Goal: Task Accomplishment & Management: Manage account settings

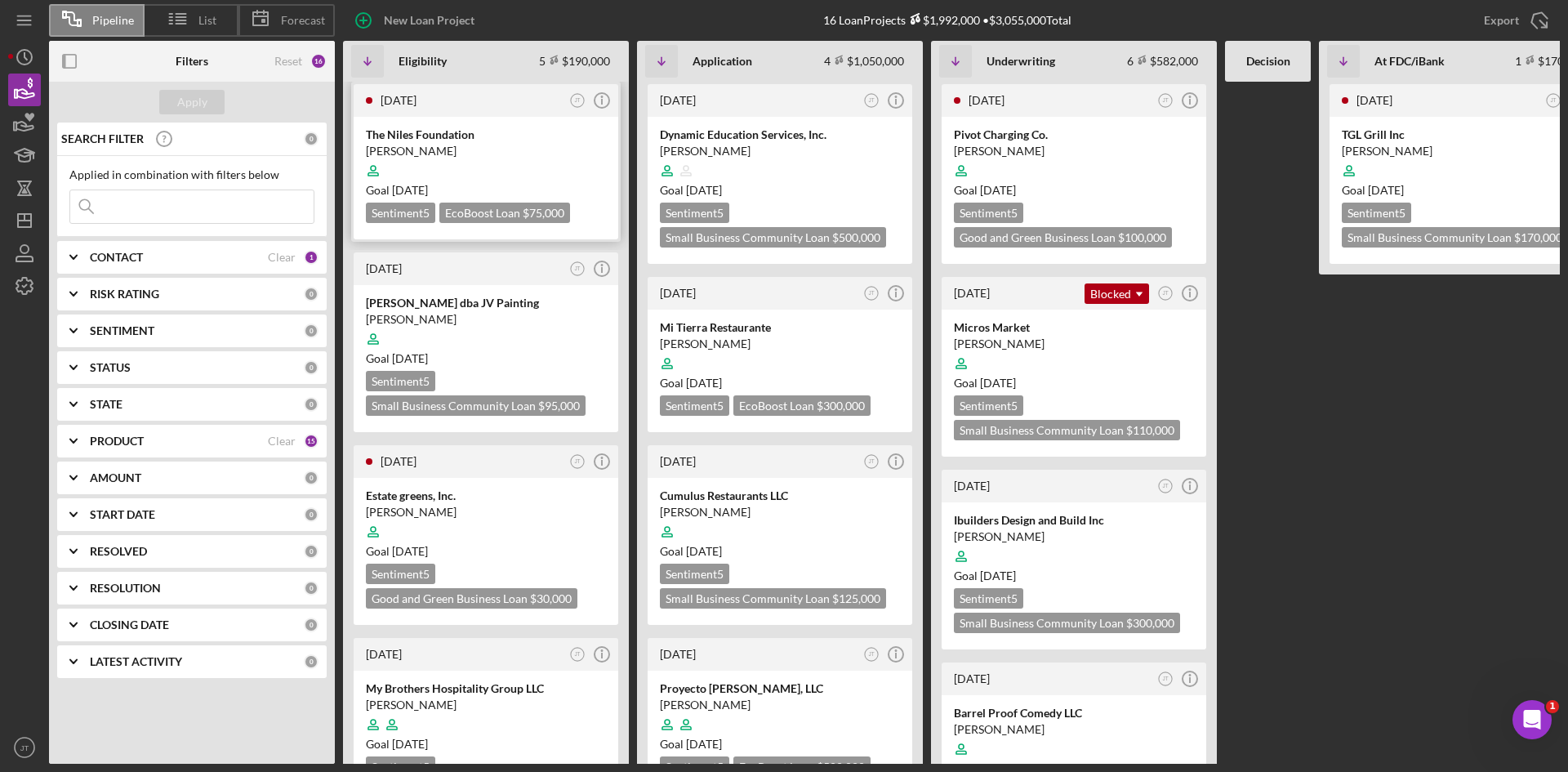
click at [512, 158] on div at bounding box center [485, 171] width 240 height 31
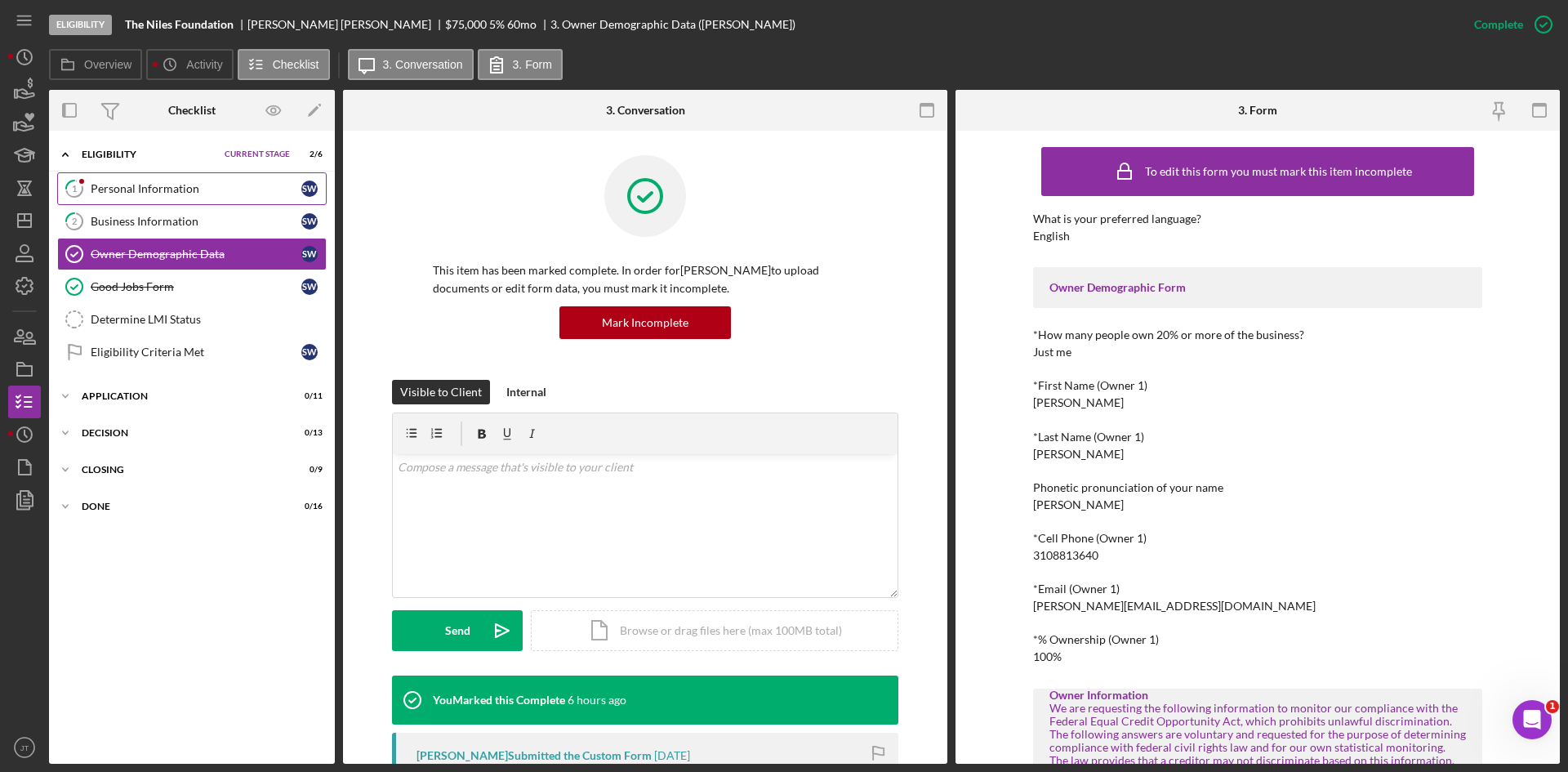
click at [126, 184] on div "Personal Information" at bounding box center [195, 188] width 211 height 13
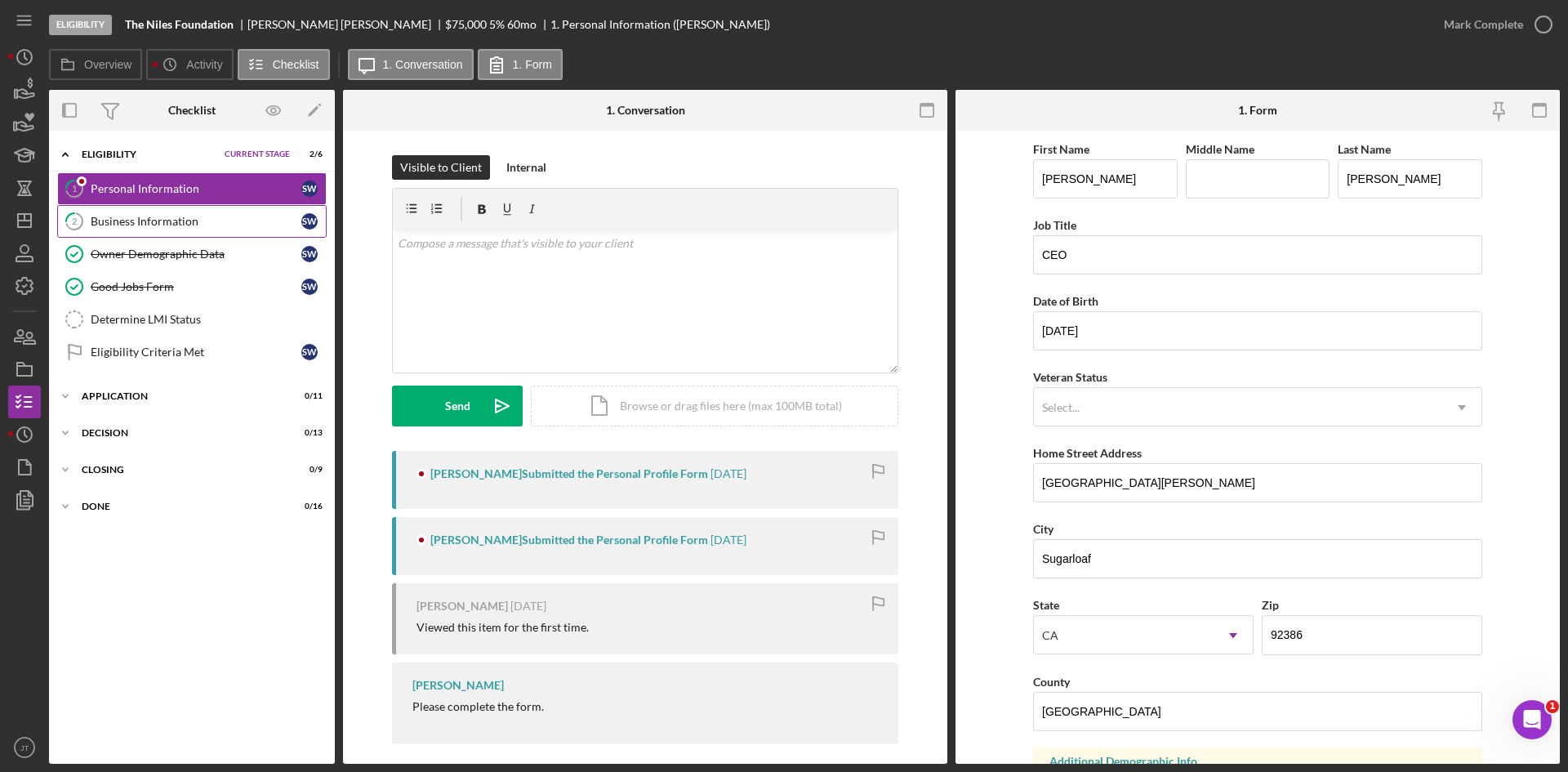
click at [186, 233] on link "2 Business Information S W" at bounding box center [191, 221] width 270 height 32
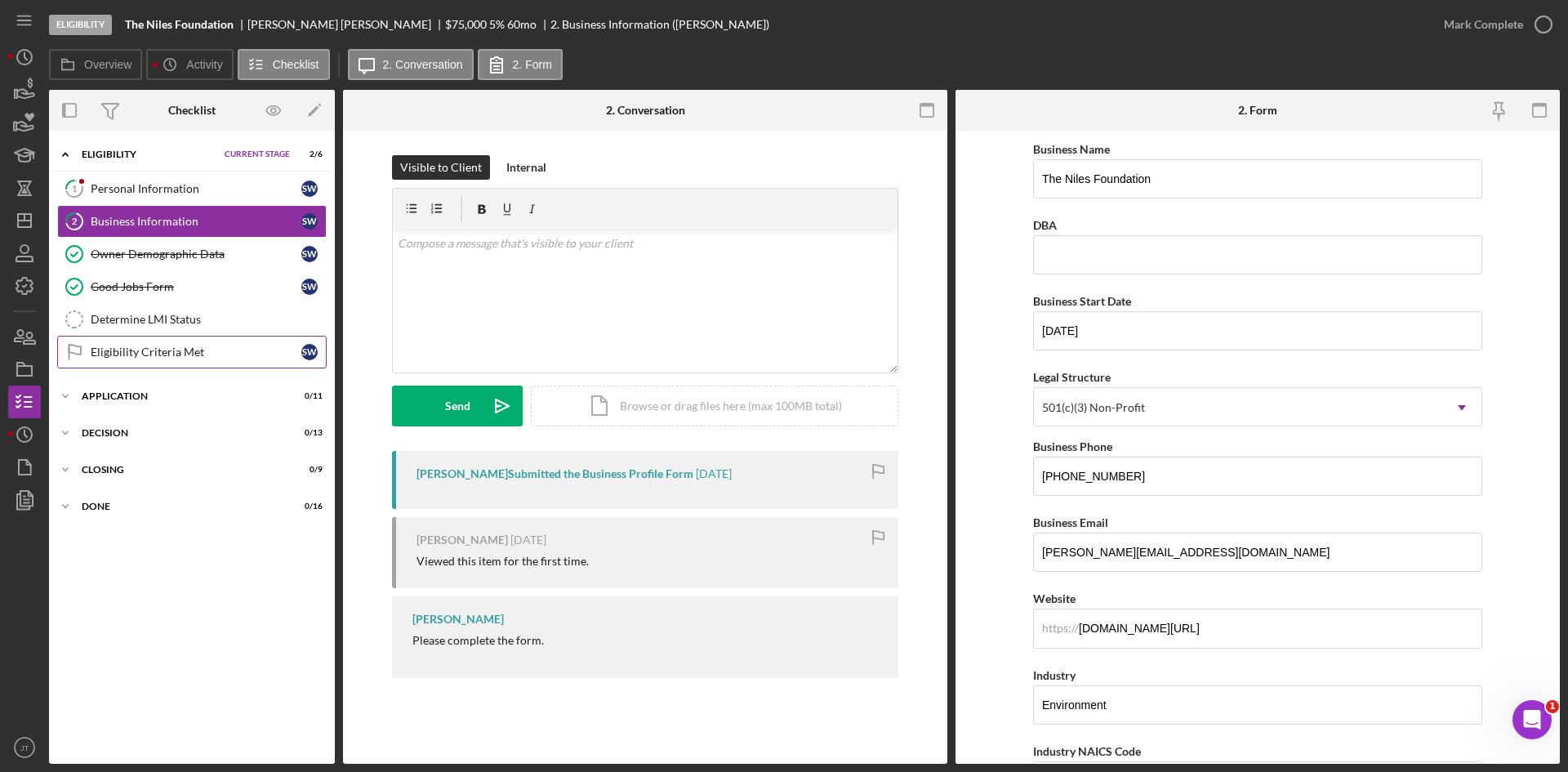
click at [136, 364] on link "Eligibility Criteria Met Eligibility Criteria Met S W" at bounding box center [191, 351] width 270 height 32
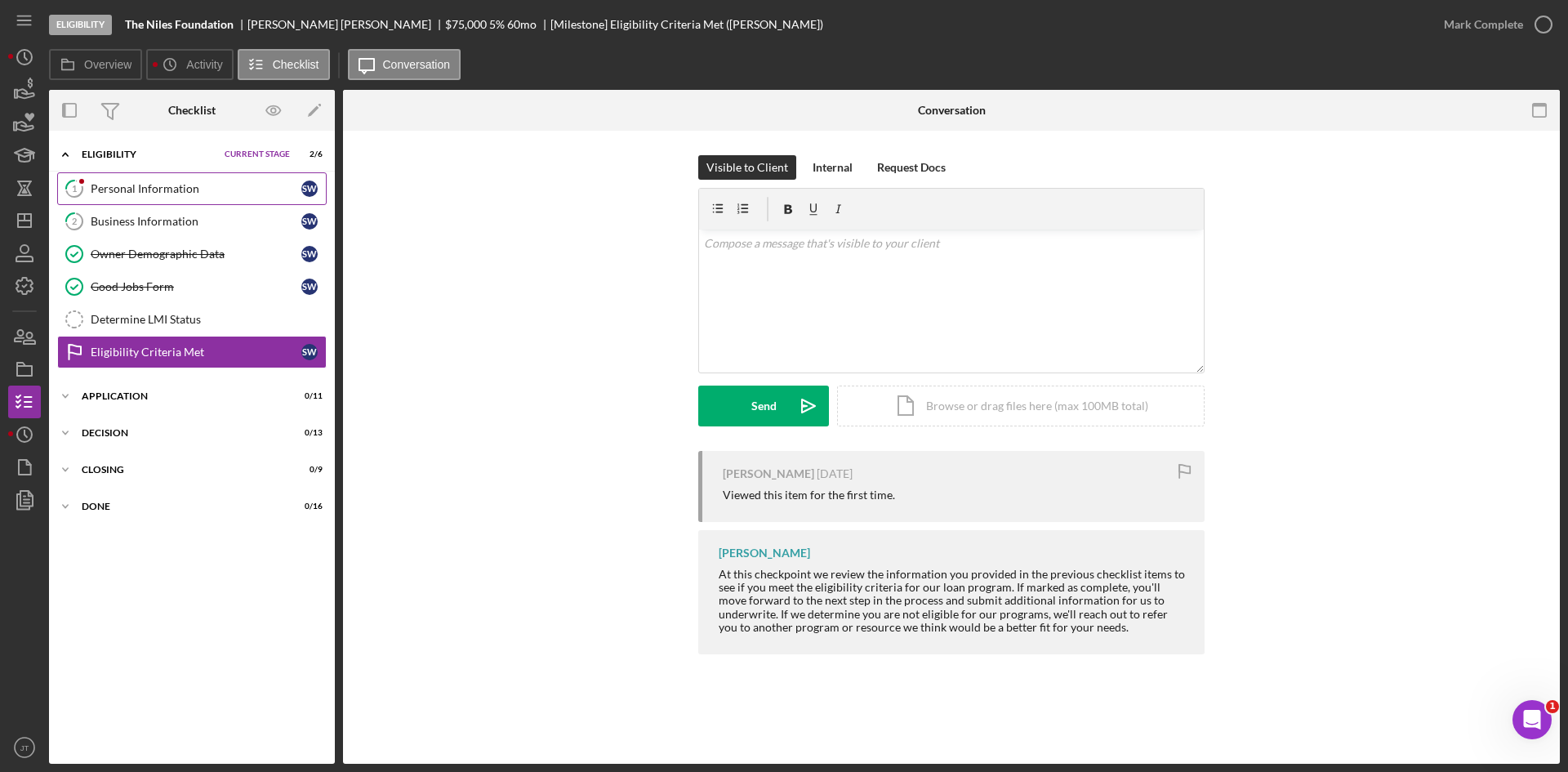
click at [168, 188] on div "Personal Information" at bounding box center [195, 188] width 211 height 13
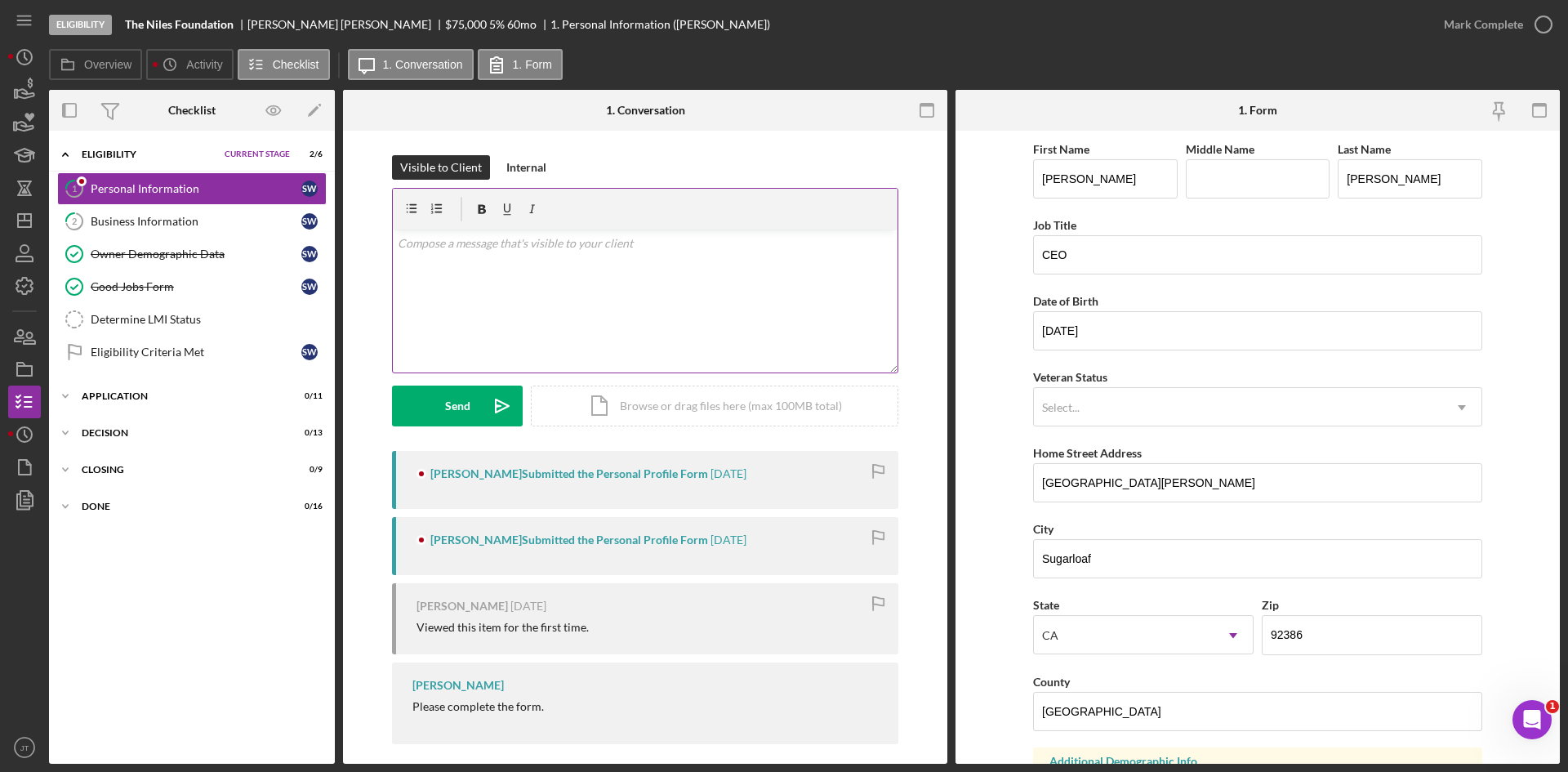
scroll to position [13, 0]
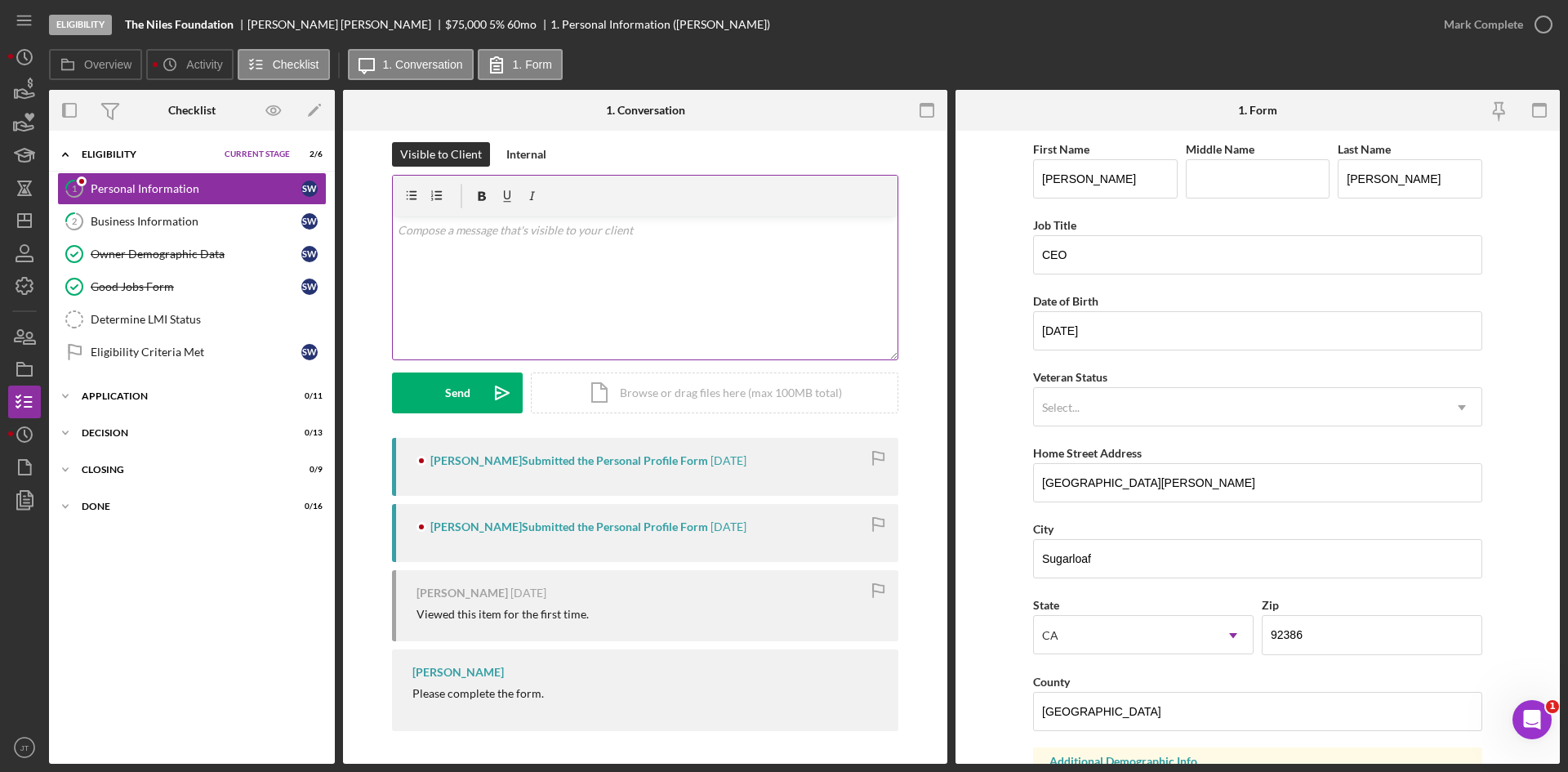
click at [541, 312] on div "v Color teal Color pink Remove color Add row above Add row below Add column bef…" at bounding box center [645, 288] width 505 height 143
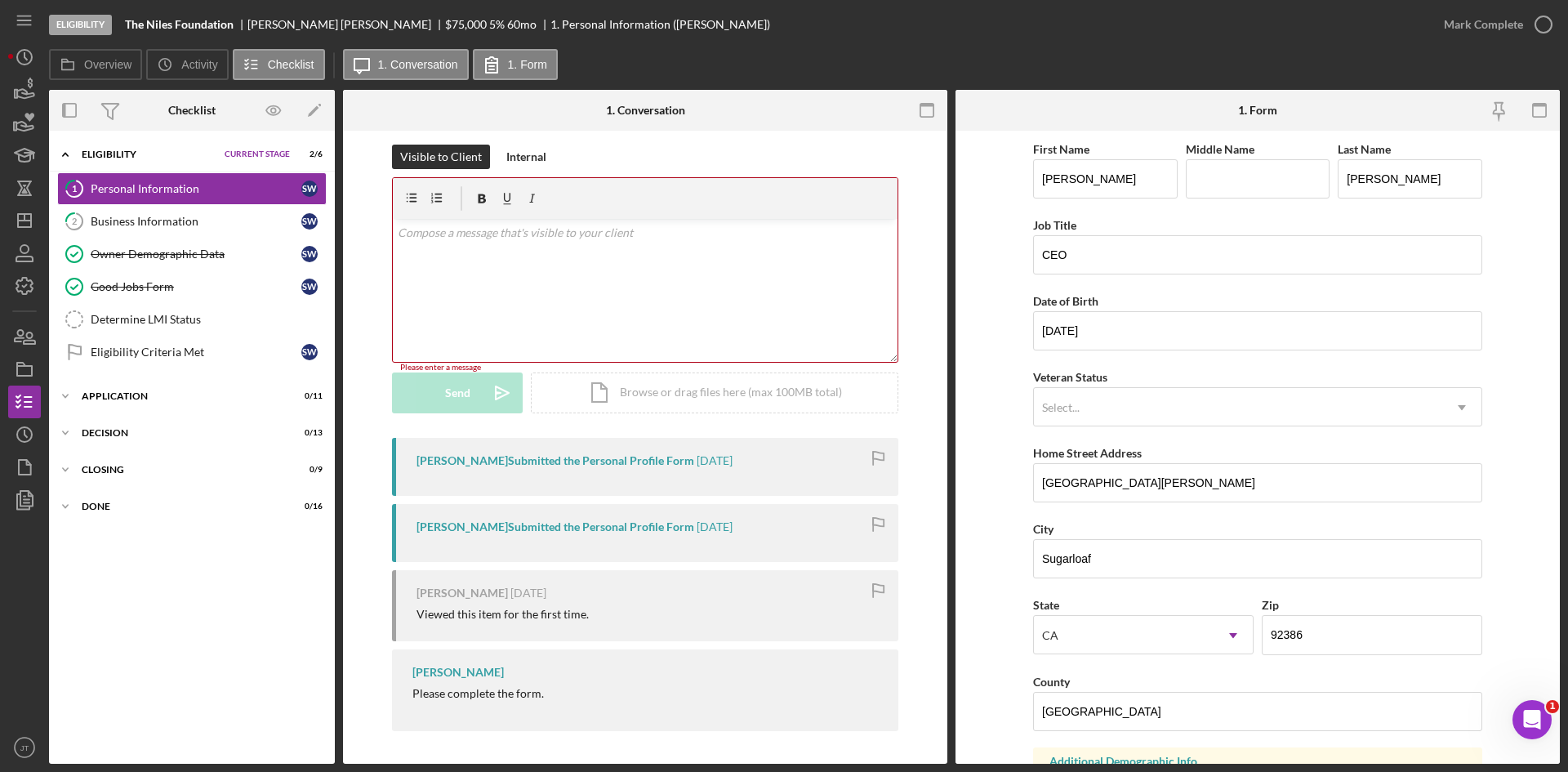
scroll to position [11, 0]
click at [567, 266] on div "v Color teal Color pink Remove color Add row above Add row below Add column bef…" at bounding box center [645, 290] width 505 height 143
click at [136, 352] on div "Eligibility Criteria Met" at bounding box center [195, 351] width 211 height 13
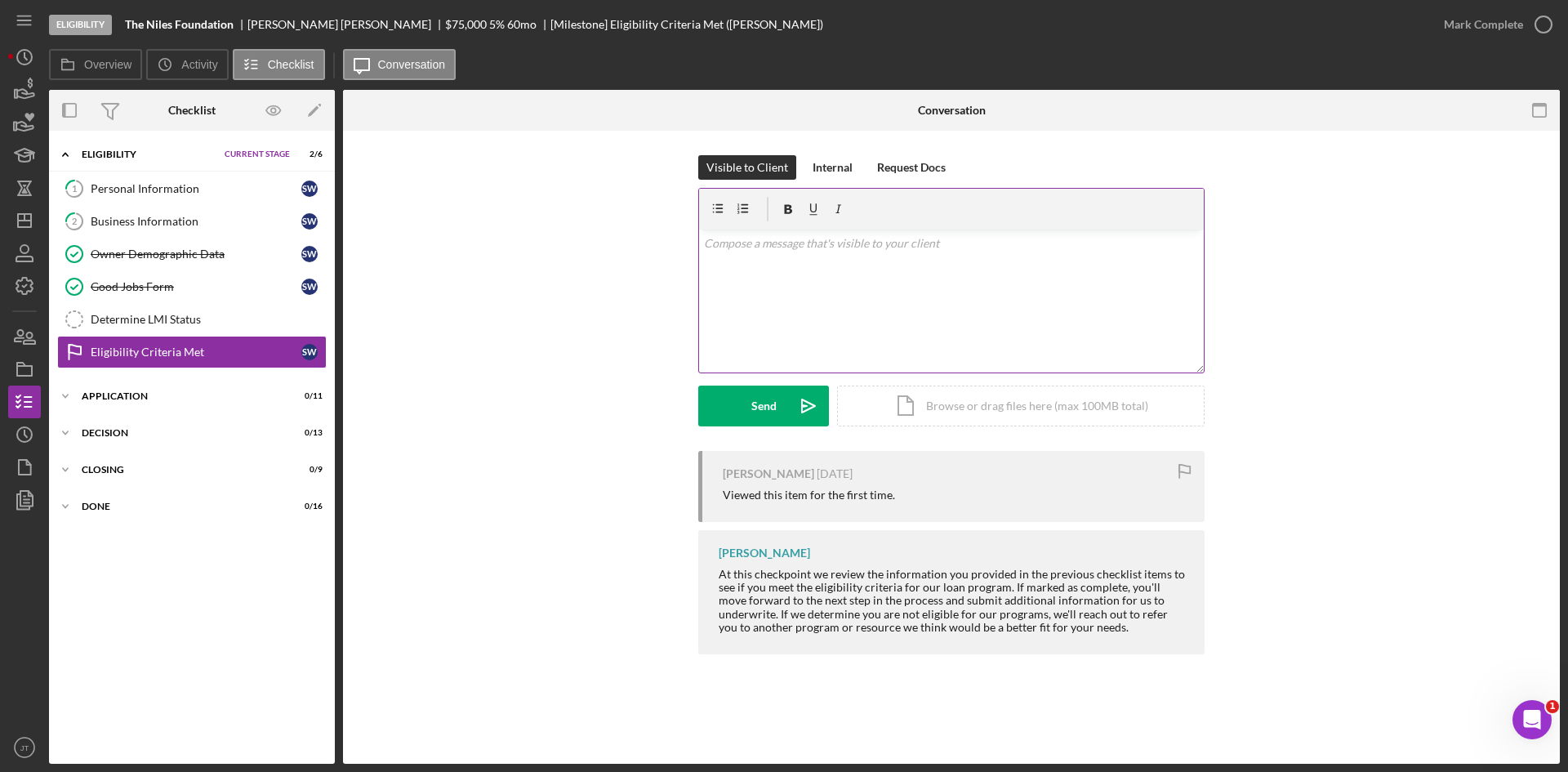
click at [860, 272] on div "v Color teal Color pink Remove color Add row above Add row below Add column bef…" at bounding box center [951, 301] width 505 height 143
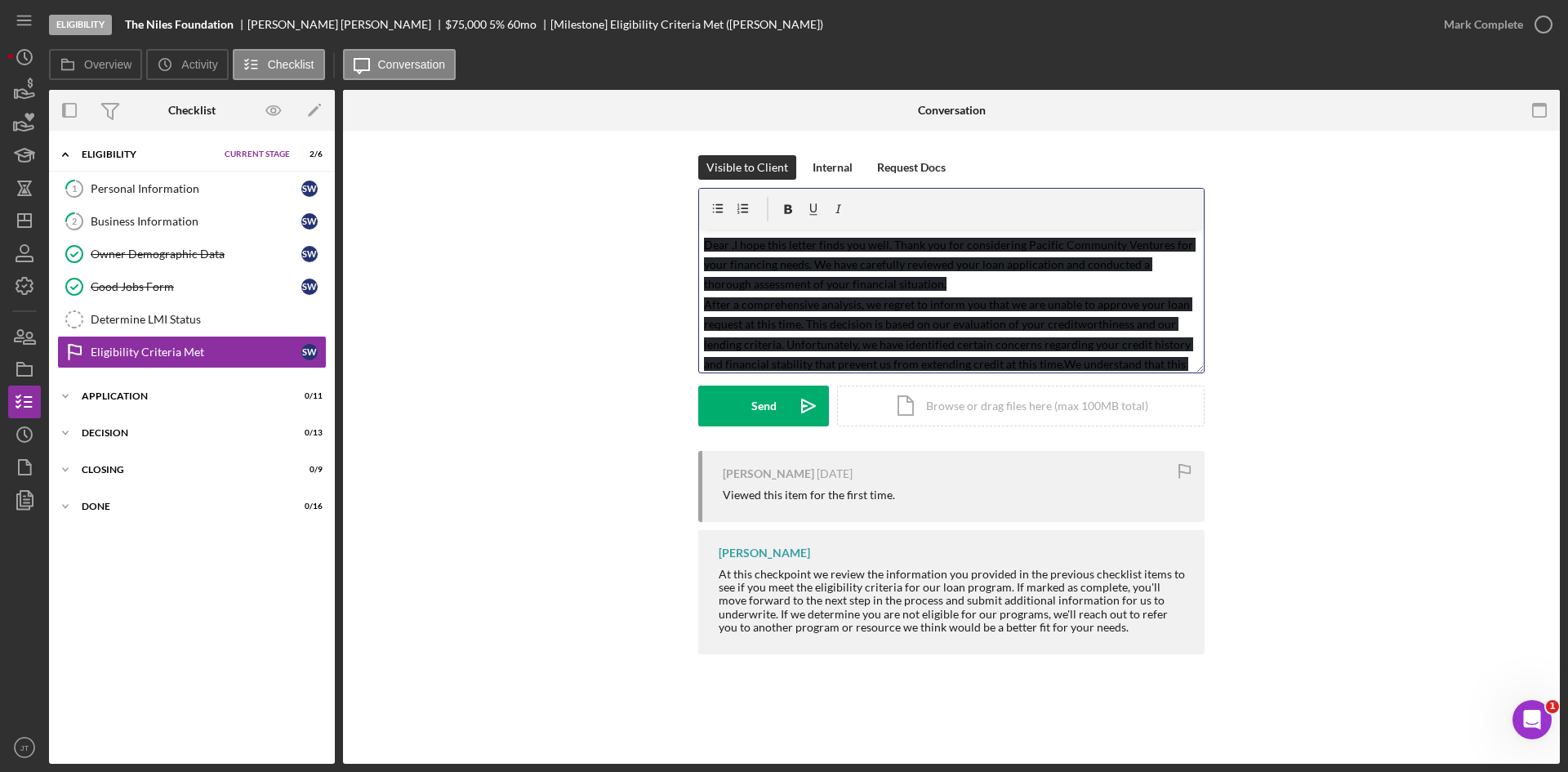
scroll to position [142, 0]
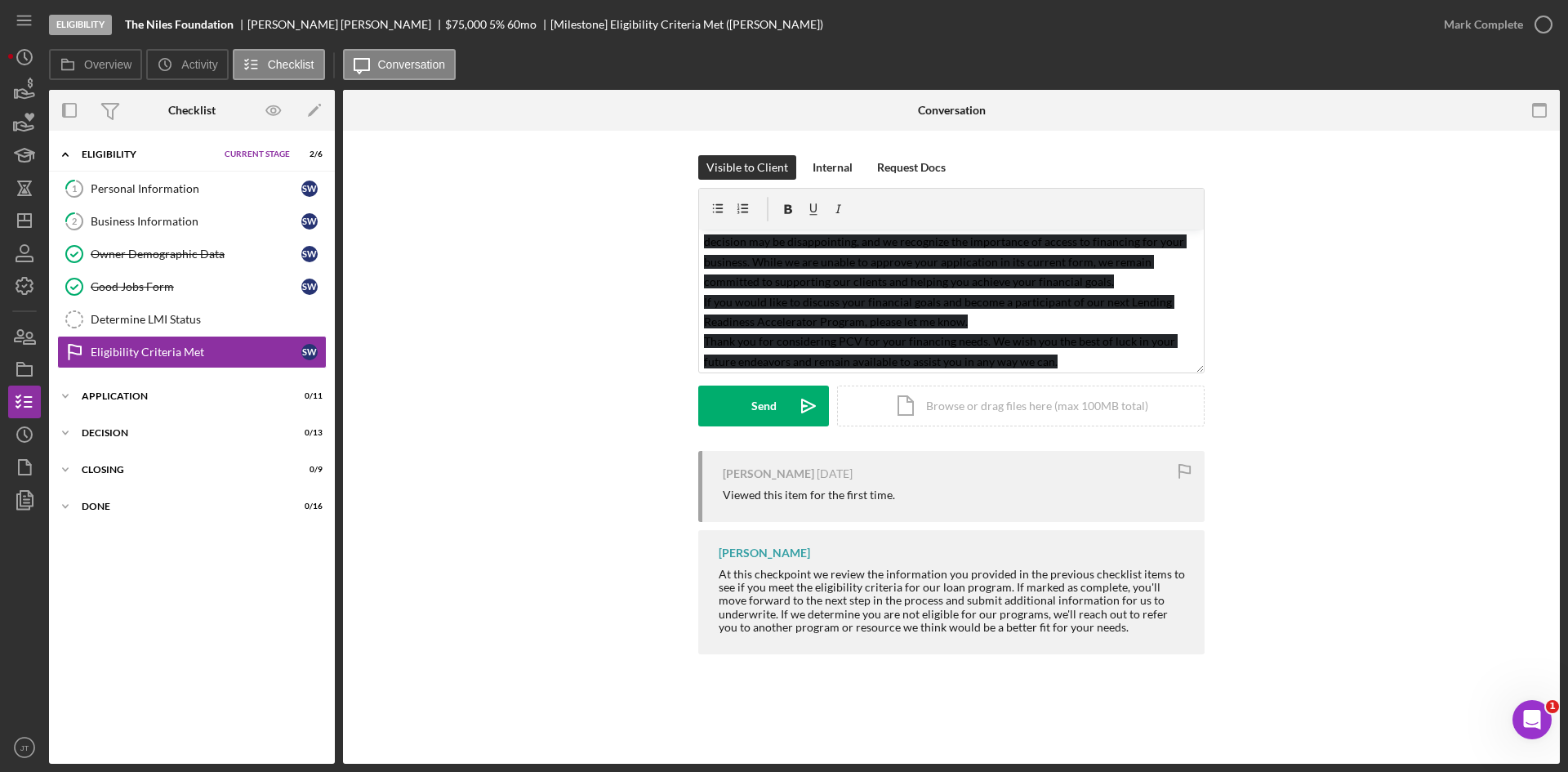
click at [1106, 376] on form "v Color teal Color pink Remove color Add row above Add row below Add column bef…" at bounding box center [951, 307] width 506 height 238
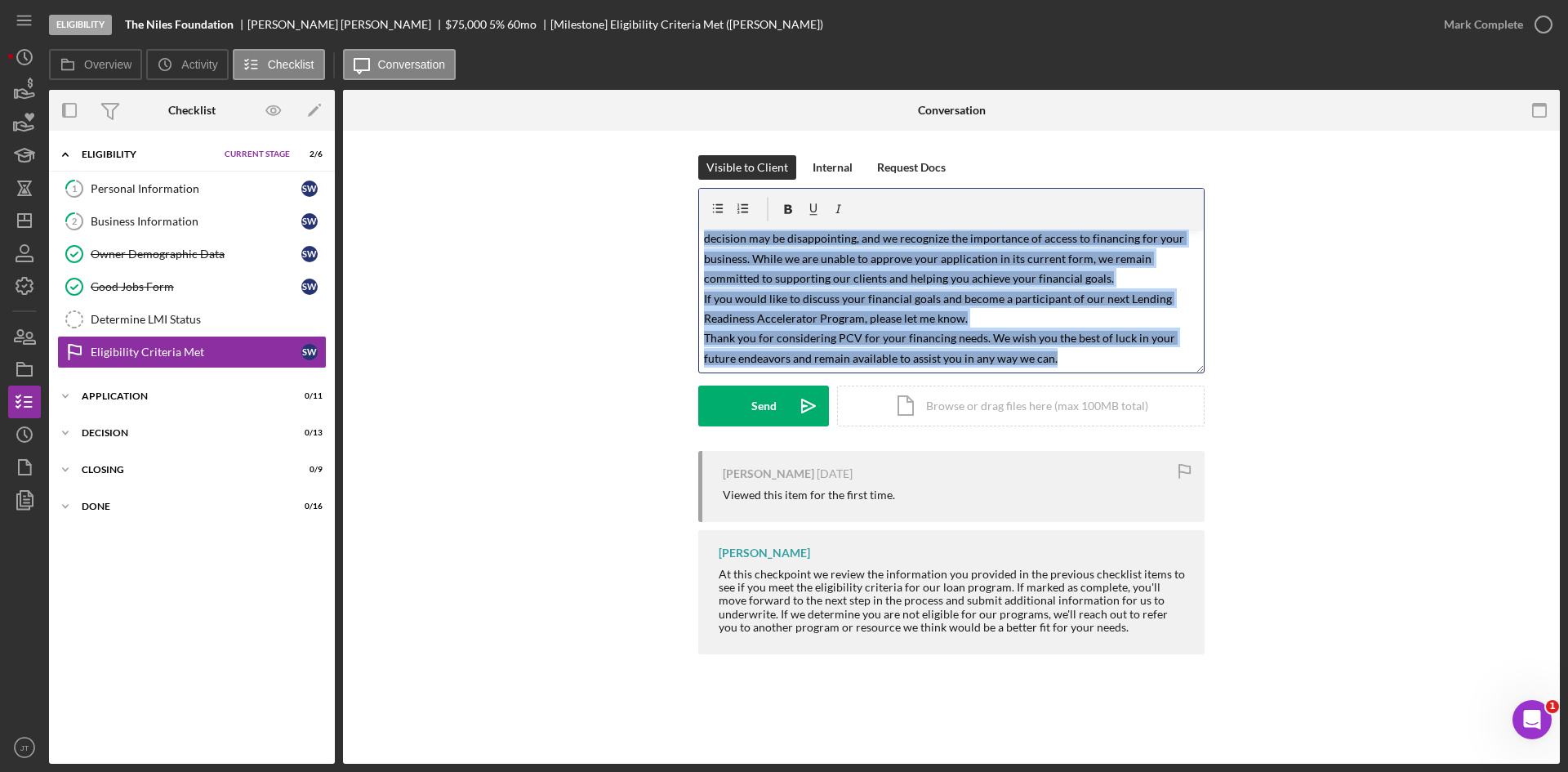
scroll to position [0, 0]
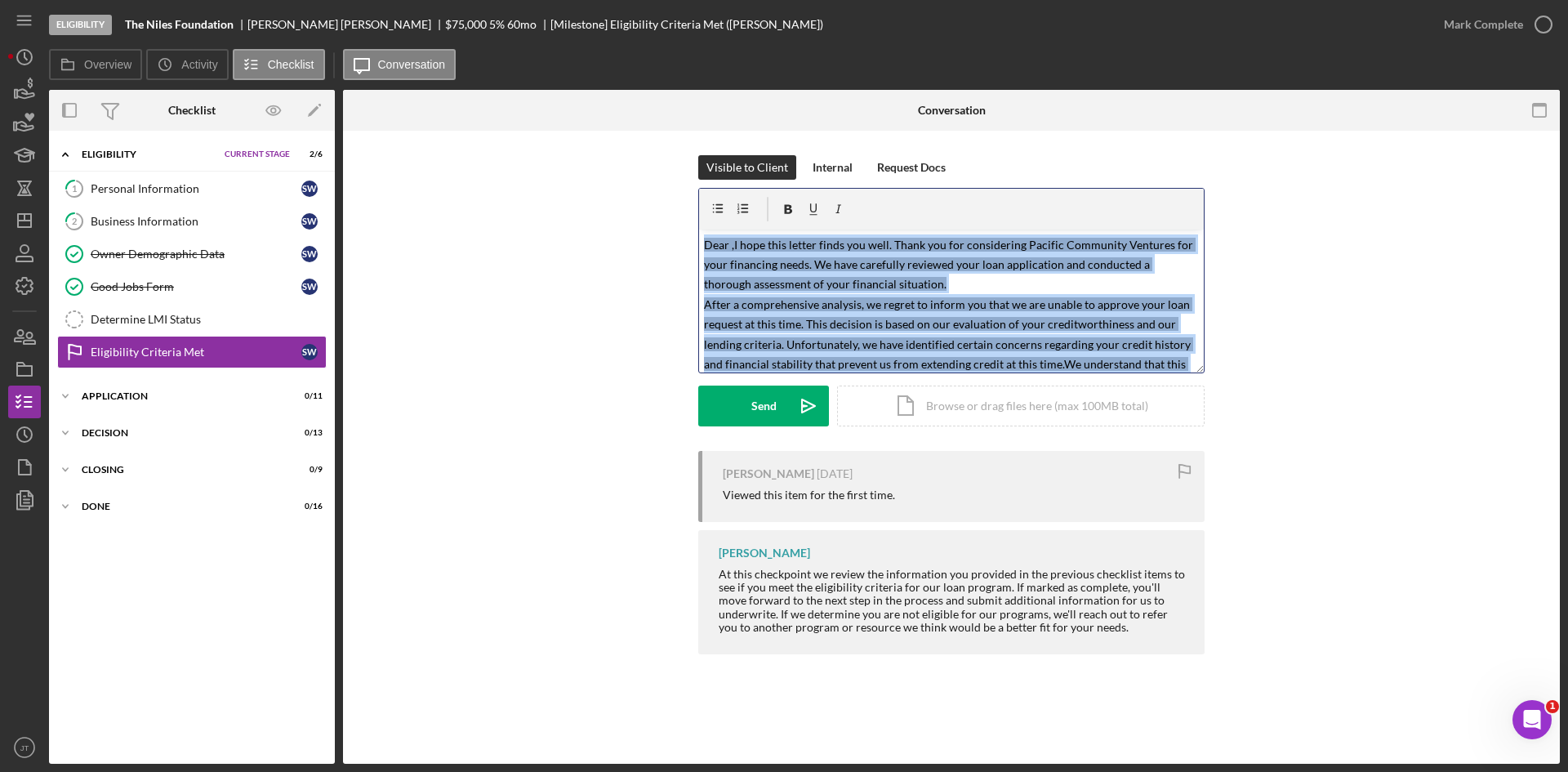
drag, startPoint x: 1094, startPoint y: 366, endPoint x: 588, endPoint y: 146, distance: 551.8
click at [588, 146] on div "Visible to Client Internal Request Docs v Color teal Color pink Remove color Ad…" at bounding box center [951, 408] width 1217 height 556
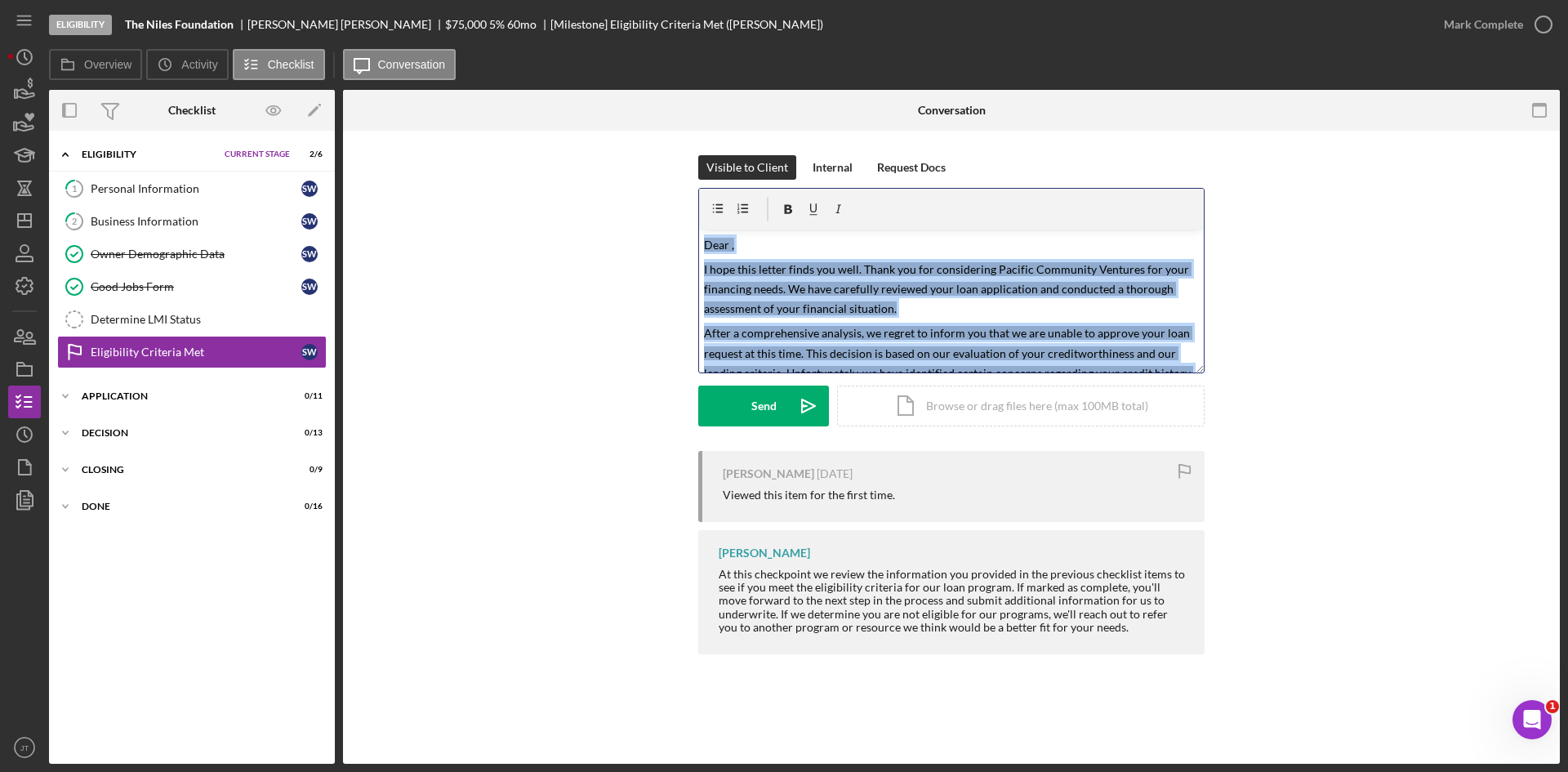
drag, startPoint x: 1081, startPoint y: 364, endPoint x: 566, endPoint y: 193, distance: 542.6
click at [566, 193] on div "Visible to Client Internal Request Docs v Color teal Color pink Remove color Ad…" at bounding box center [951, 302] width 1168 height 295
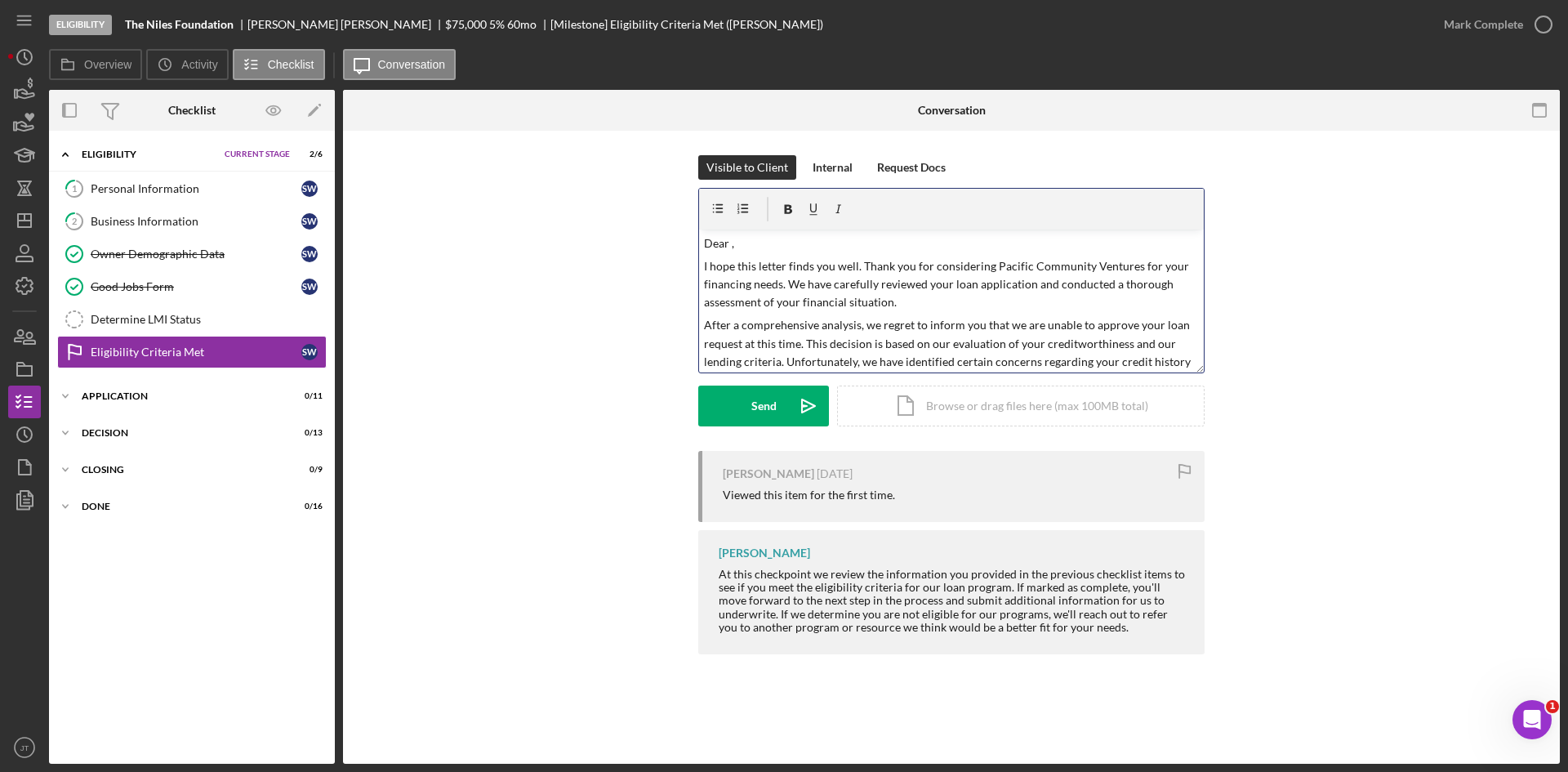
click at [734, 249] on p "Dear ," at bounding box center [951, 243] width 495 height 18
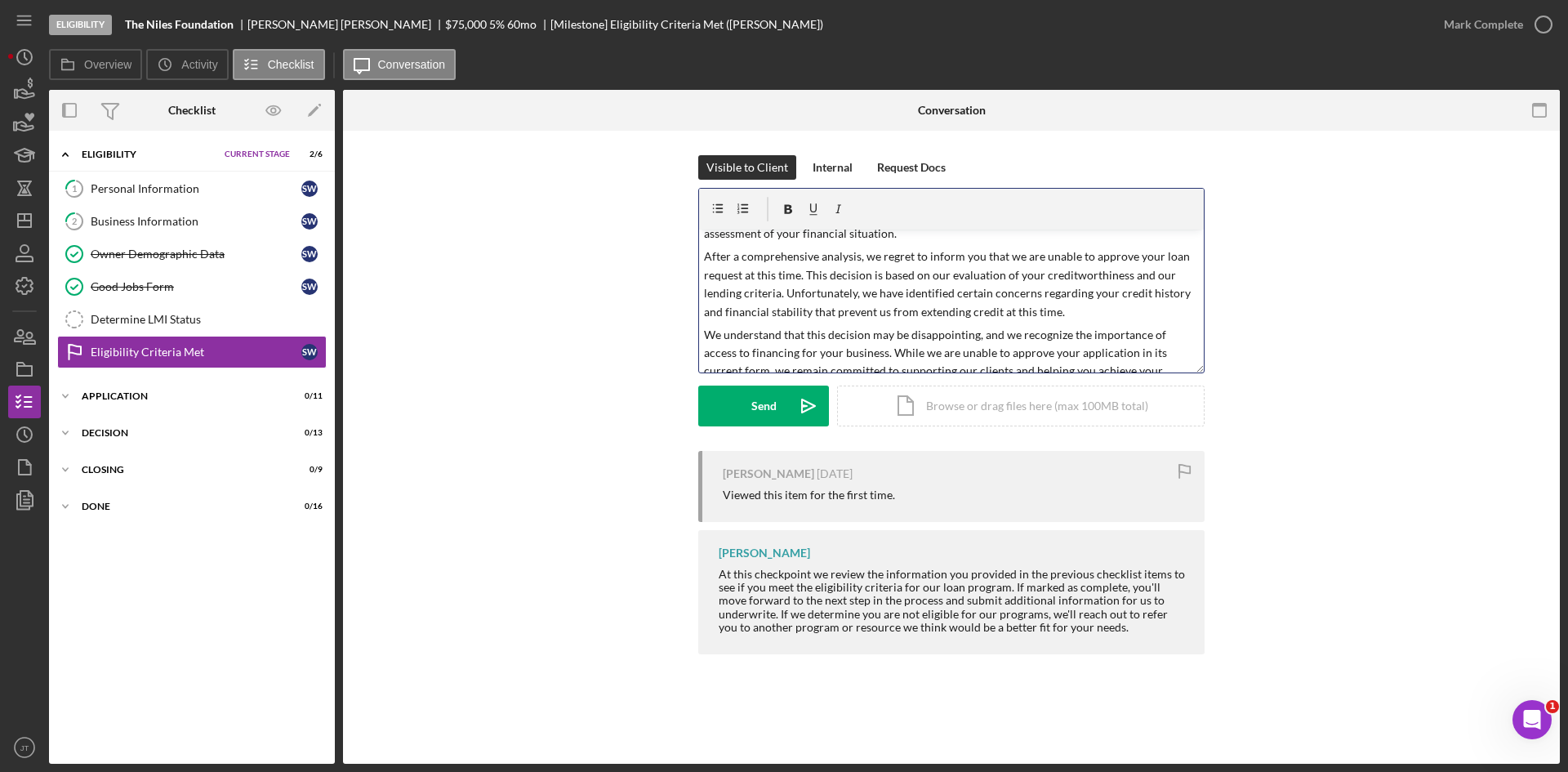
scroll to position [73, 0]
drag, startPoint x: 812, startPoint y: 312, endPoint x: 1112, endPoint y: 291, distance: 300.7
click at [1112, 291] on p "After a comprehensive analysis, we regret to inform you that we are unable to a…" at bounding box center [951, 280] width 495 height 74
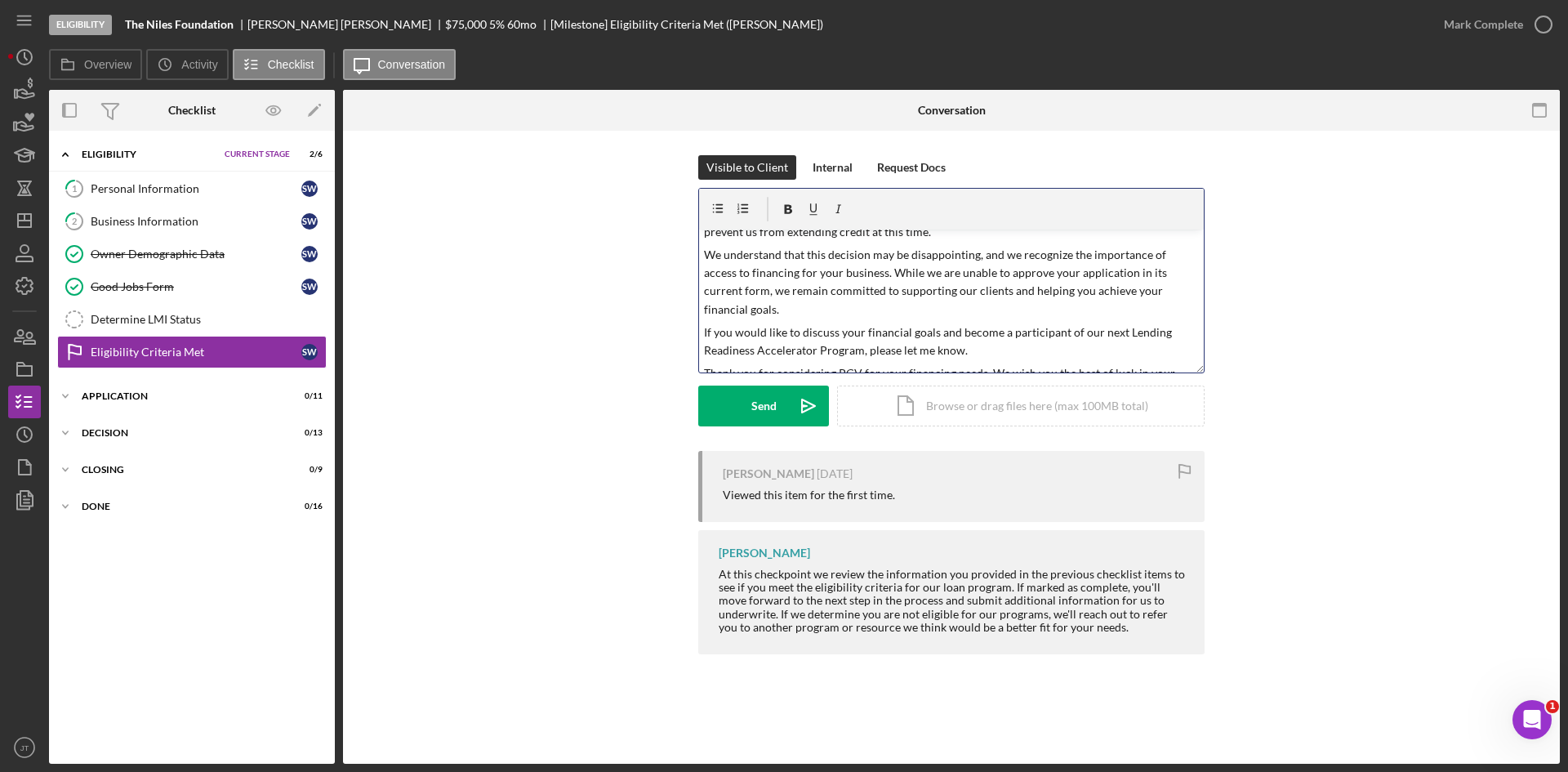
scroll to position [148, 0]
click at [999, 325] on p "If you would like to discuss your financial goals and become a participant of o…" at bounding box center [951, 342] width 495 height 36
click at [1006, 331] on p "If you would like to discuss your financial goals and become a participant of o…" at bounding box center [951, 342] width 495 height 36
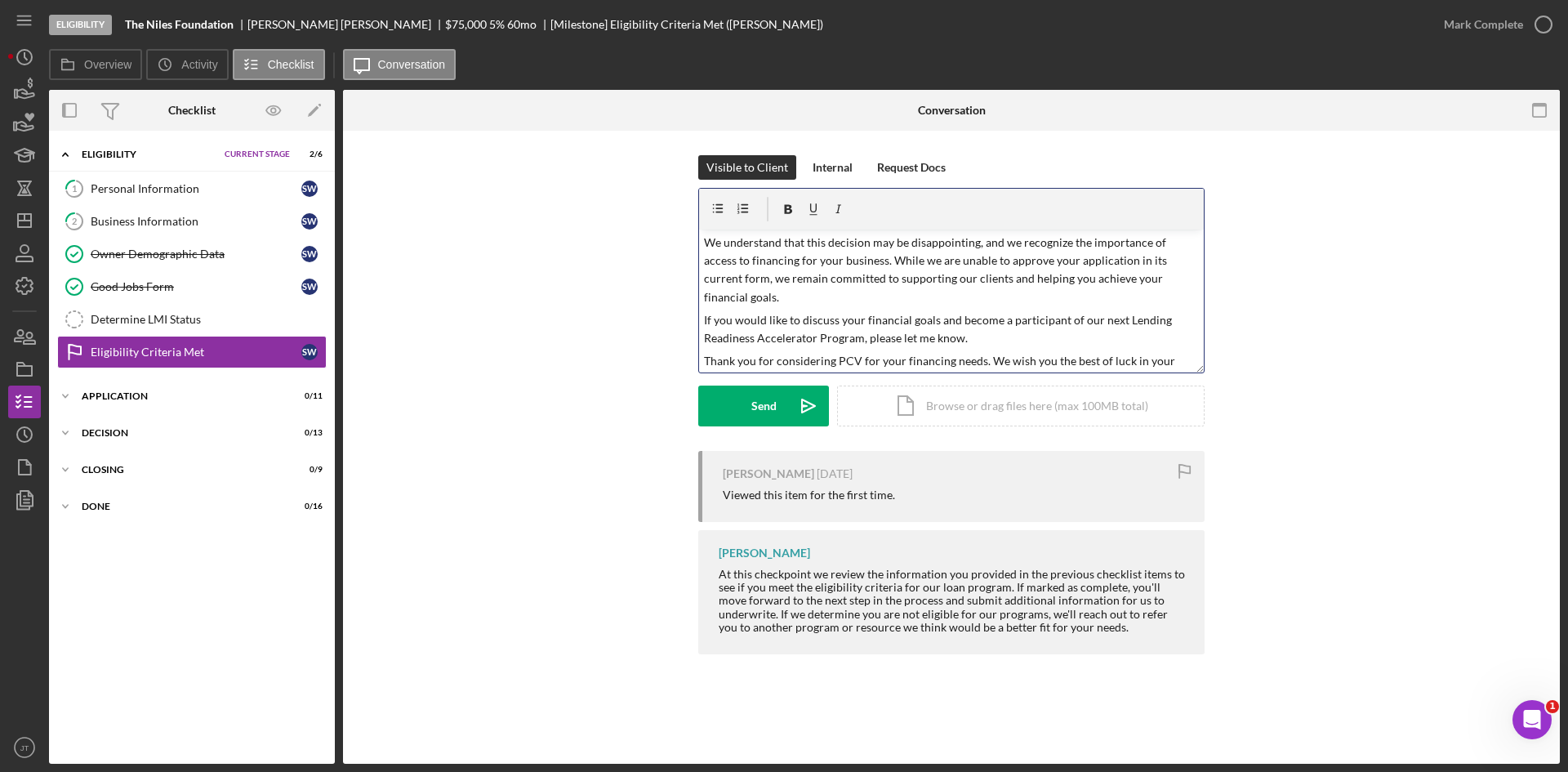
scroll to position [164, 0]
click at [1087, 367] on p "Thank you for considering PCV for your financing needs. We wish you the best of…" at bounding box center [951, 367] width 495 height 36
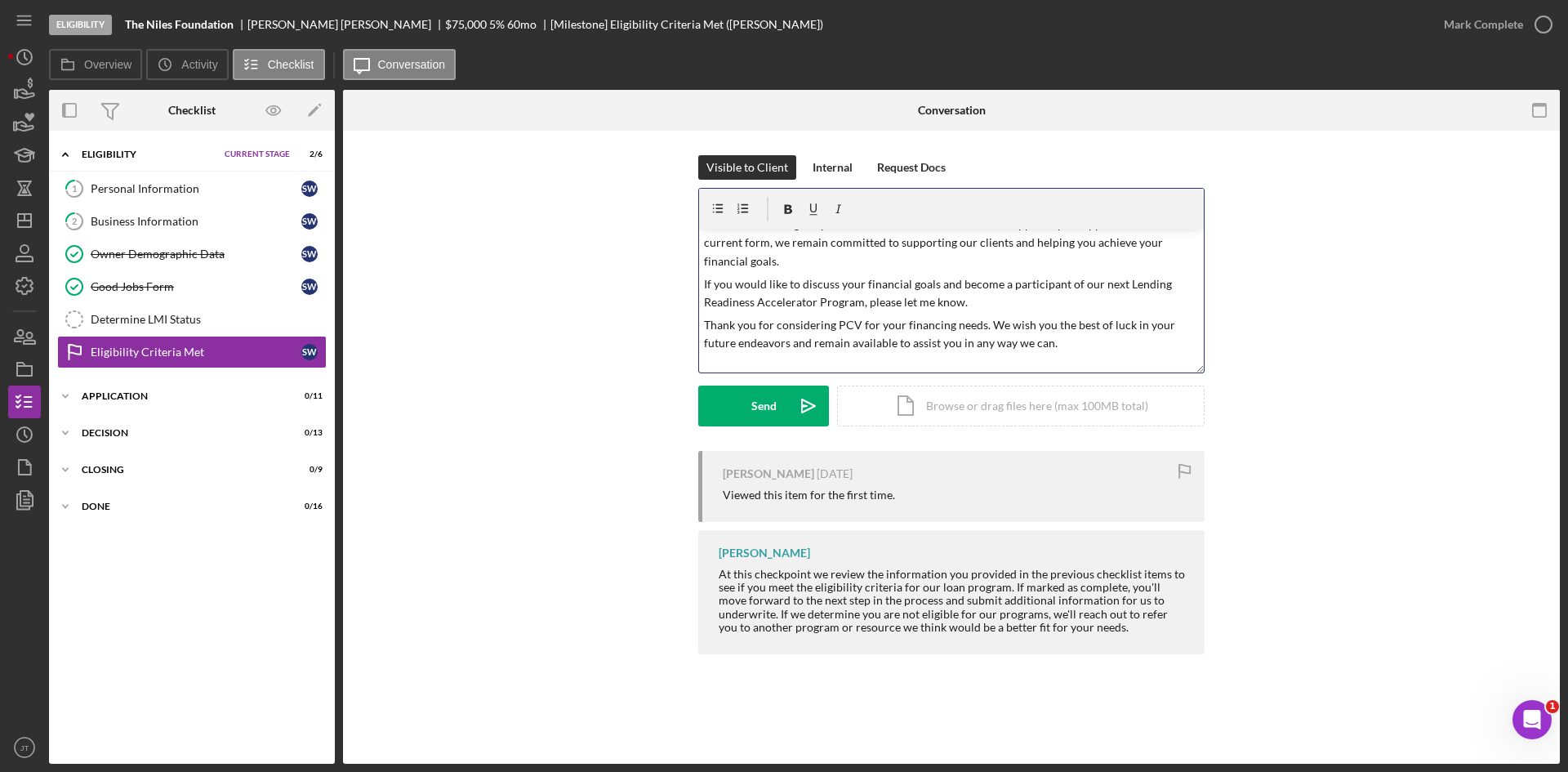
scroll to position [0, 0]
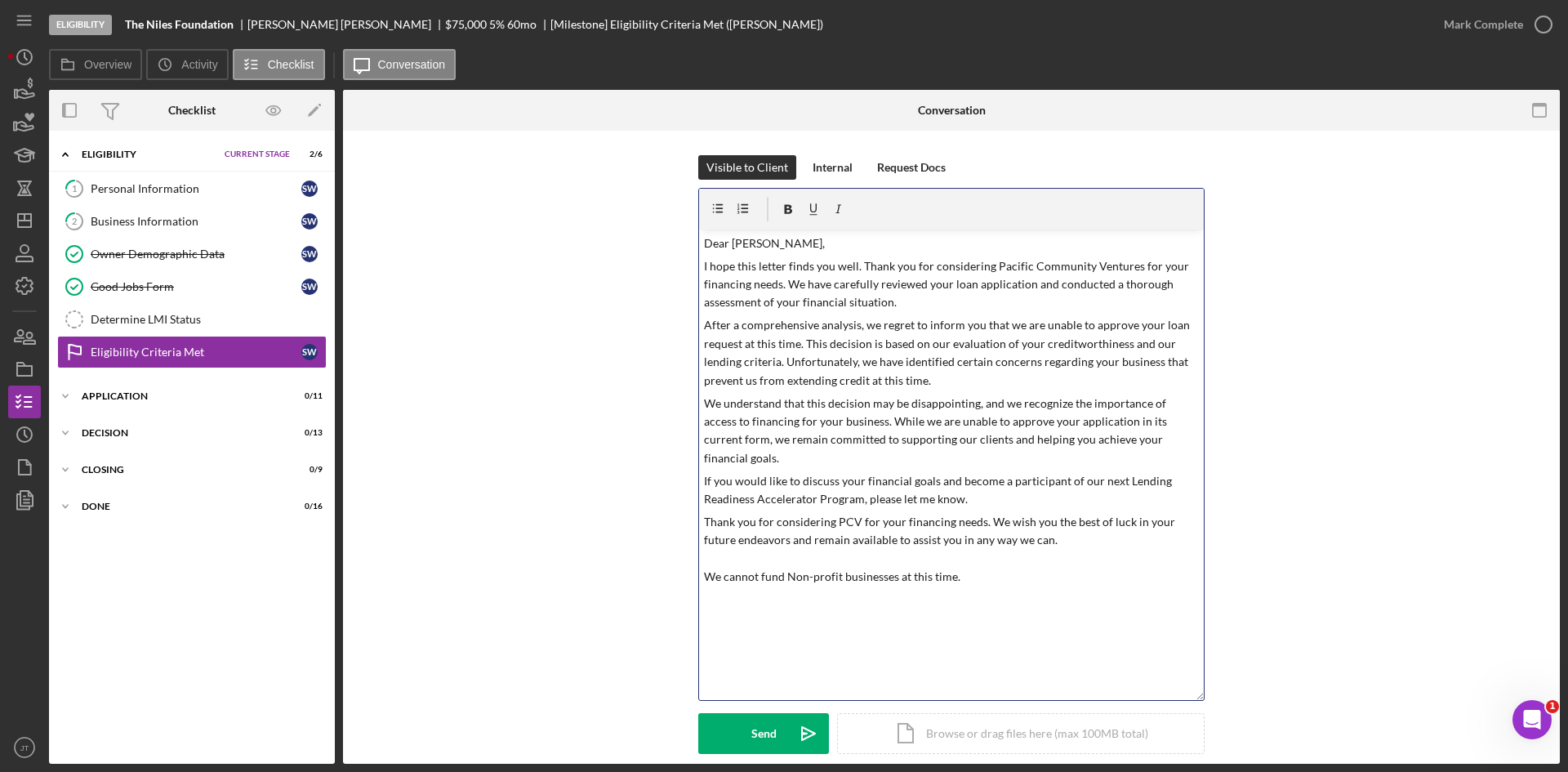
drag, startPoint x: 1200, startPoint y: 369, endPoint x: 1151, endPoint y: 696, distance: 330.7
click at [1151, 696] on div "v Color teal Color pink Remove color Add row above Add row below Add column bef…" at bounding box center [951, 444] width 506 height 513
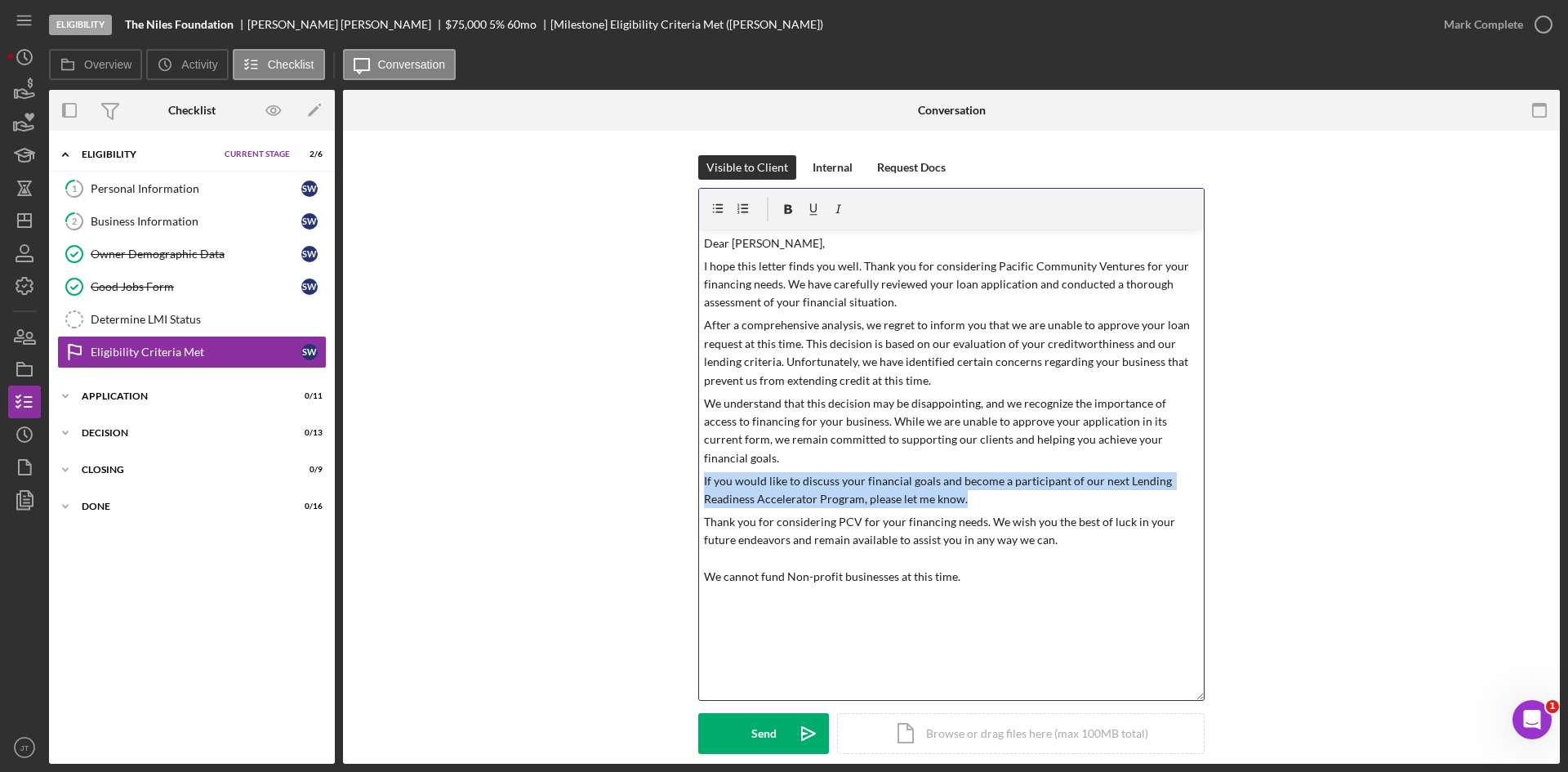
drag, startPoint x: 984, startPoint y: 488, endPoint x: 677, endPoint y: 458, distance: 308.5
click at [677, 458] on div "Visible to Client Internal Request Docs v Color teal Color pink Remove color Ad…" at bounding box center [951, 466] width 1168 height 623
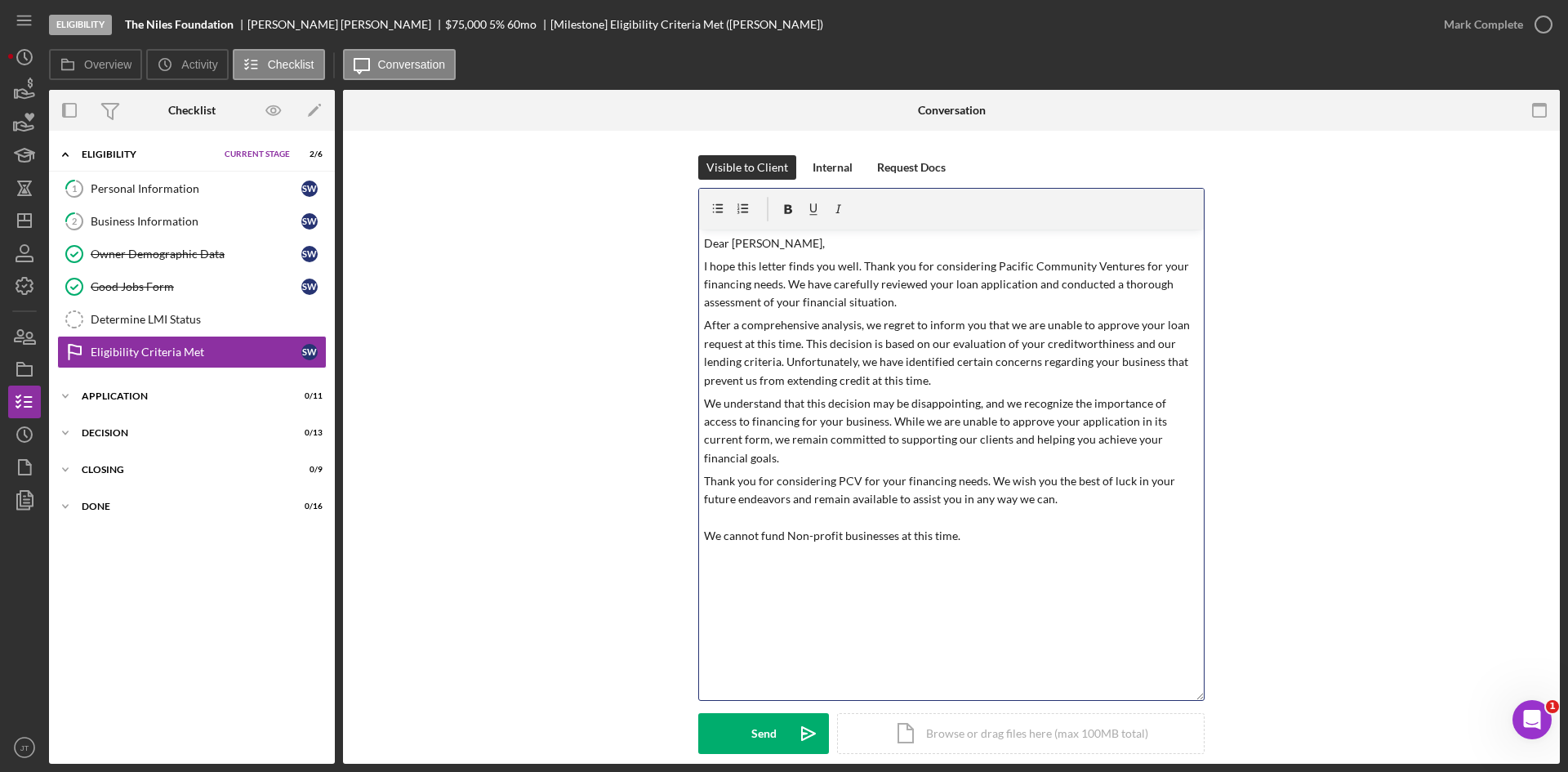
click at [1046, 510] on p "Thank you for considering PCV for your financing needs. We wish you the best of…" at bounding box center [951, 508] width 495 height 74
click at [754, 725] on div "Send" at bounding box center [764, 734] width 25 height 41
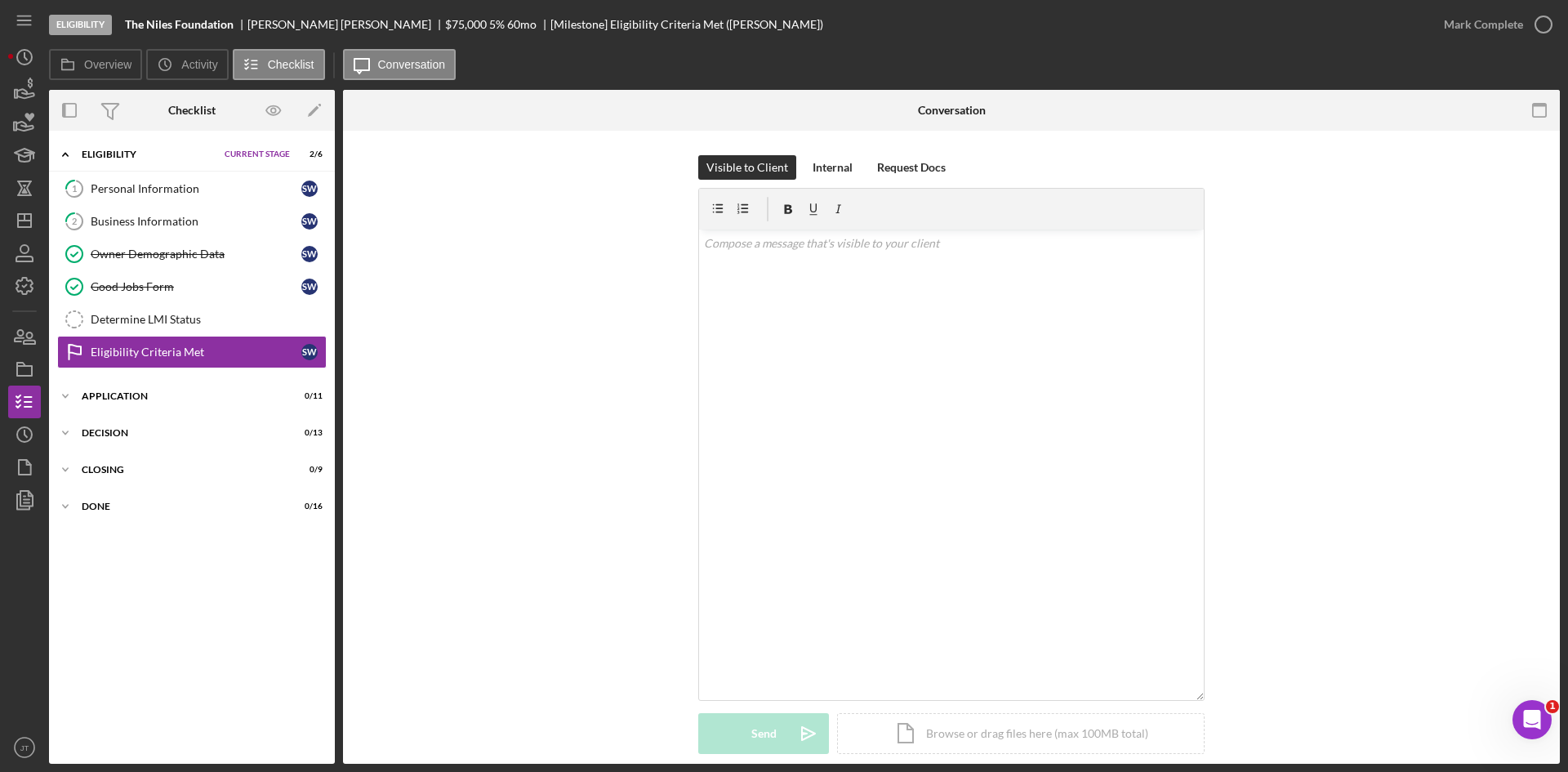
click at [47, 368] on nav "Icon/Menu Icon/Dashboard Dashboard Navigation Divider Mobile Checklist Navigati…" at bounding box center [28, 382] width 41 height 764
click at [16, 369] on icon "button" at bounding box center [25, 370] width 41 height 41
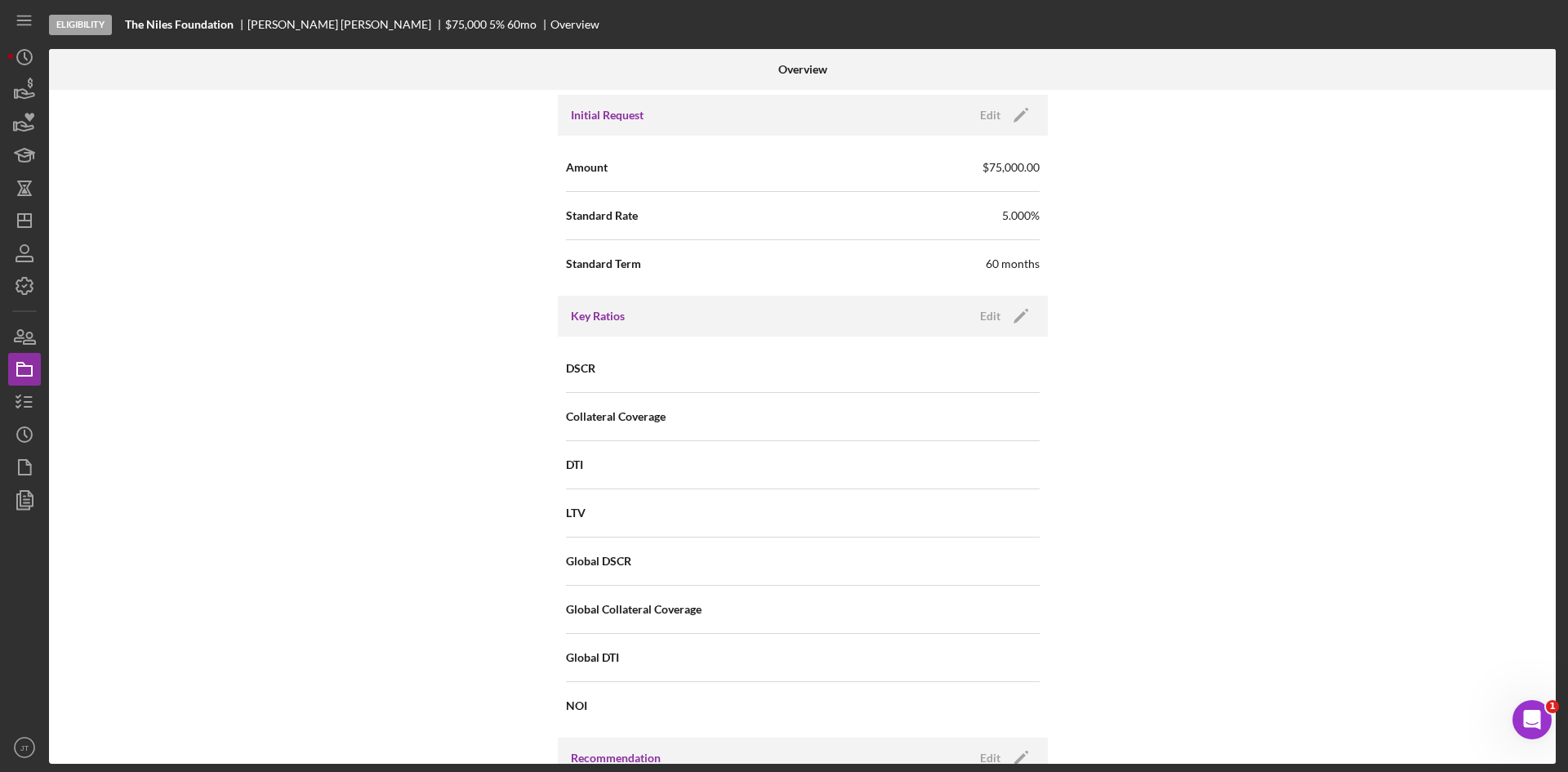
scroll to position [1614, 0]
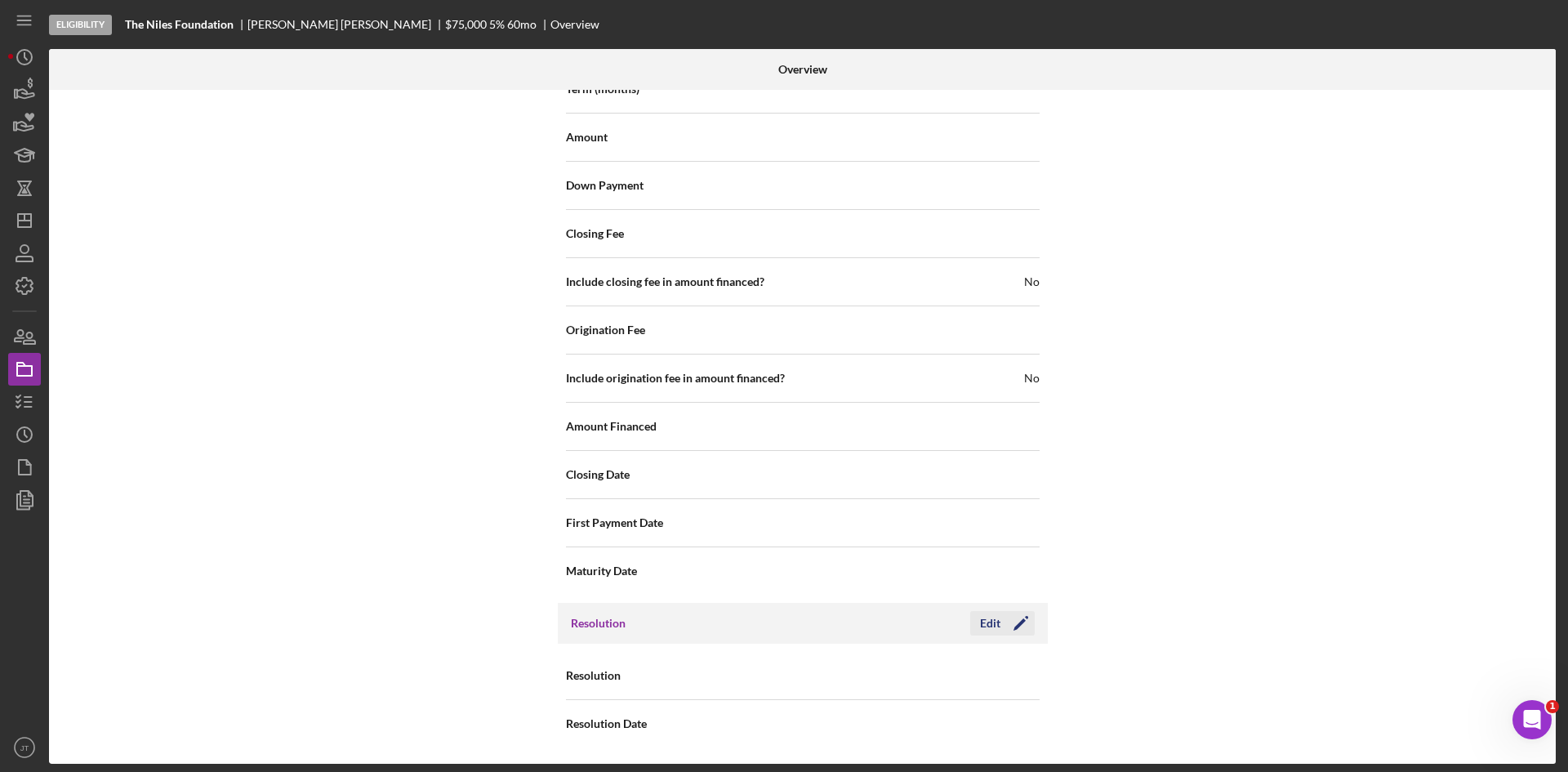
click at [988, 619] on div "Edit" at bounding box center [989, 623] width 21 height 25
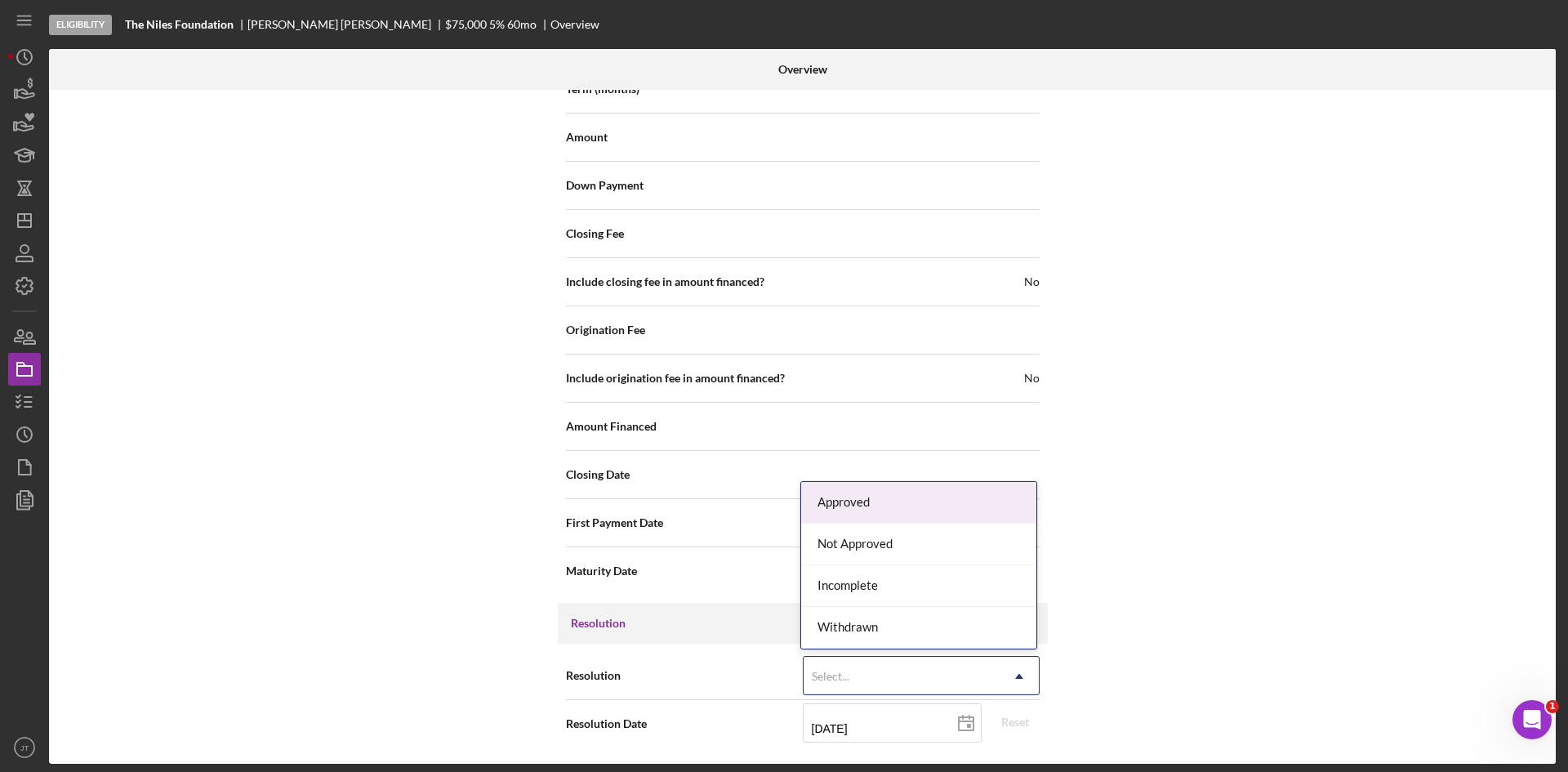
click at [829, 677] on div "Select..." at bounding box center [831, 676] width 37 height 13
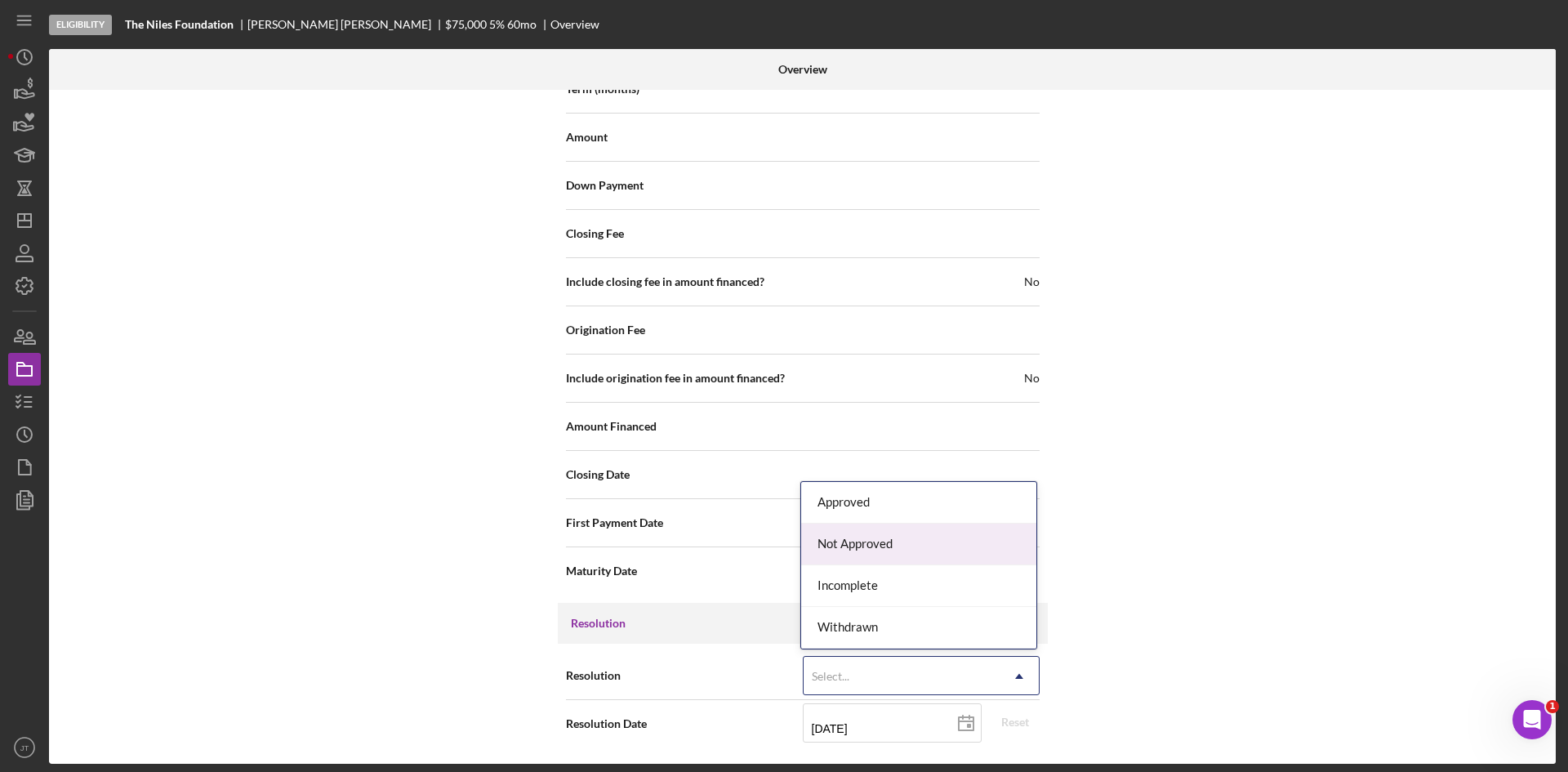
click at [848, 550] on div "Not Approved" at bounding box center [919, 544] width 235 height 41
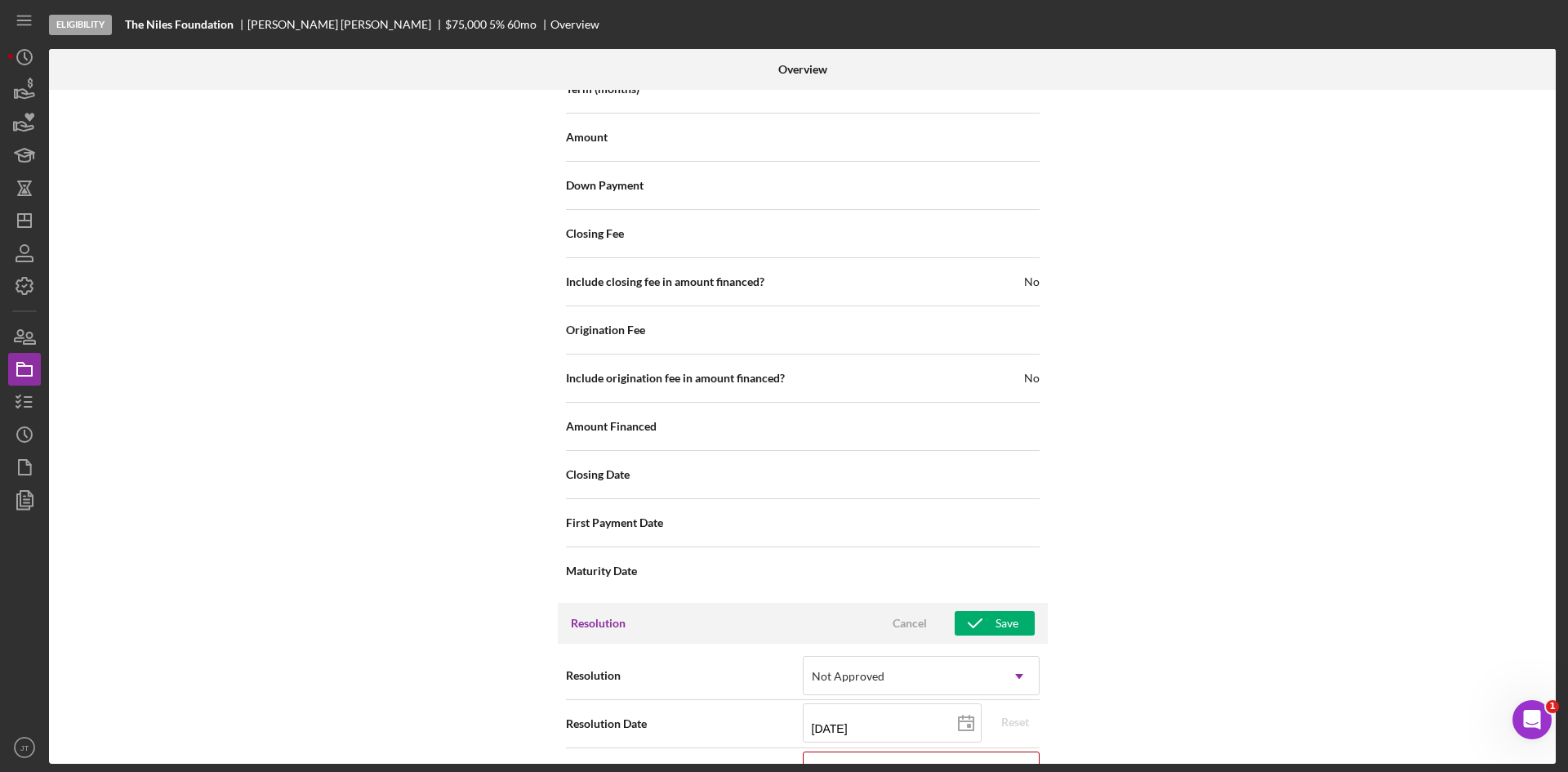
scroll to position [1719, 0]
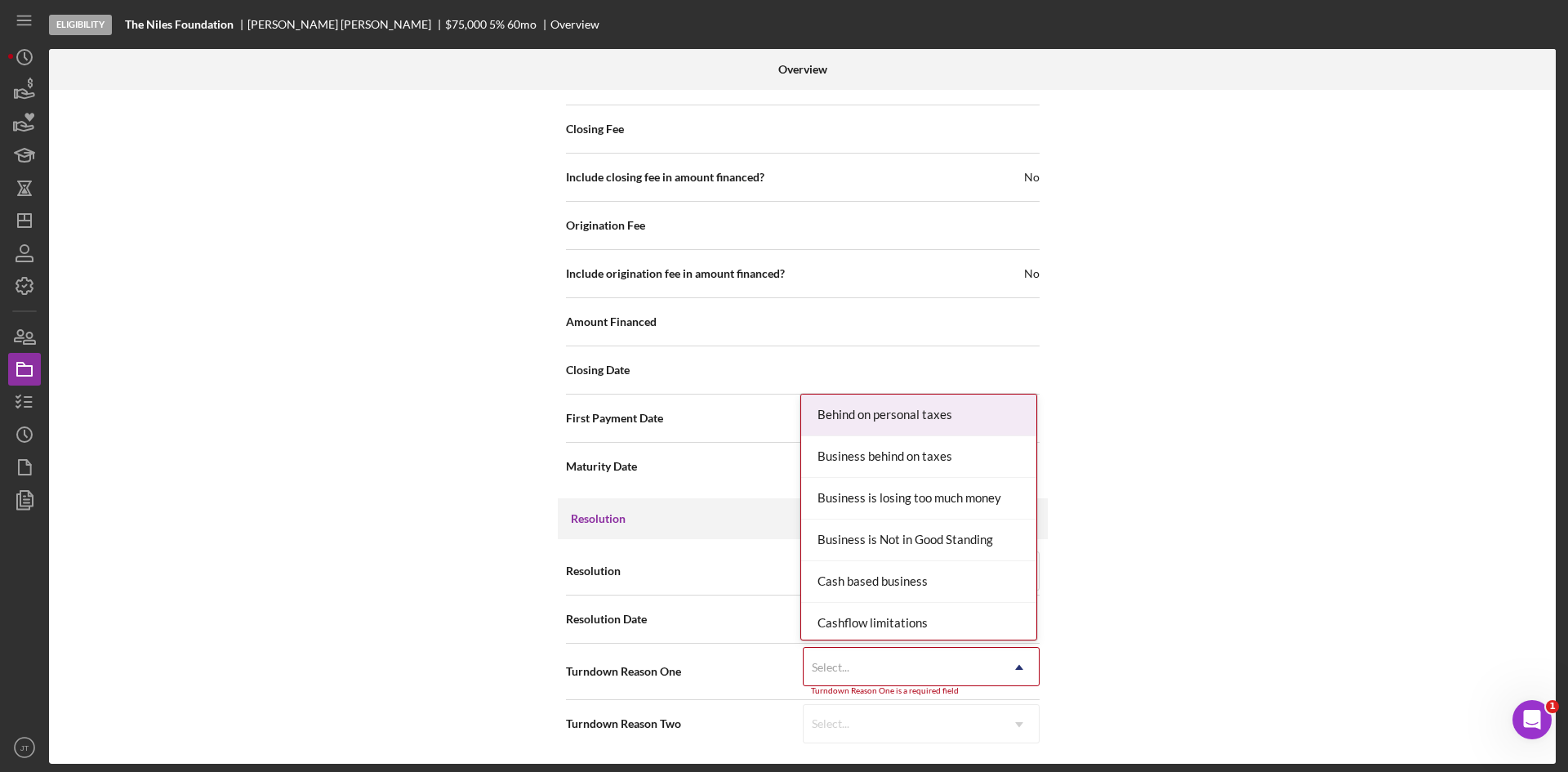
click at [875, 670] on div "Select..." at bounding box center [901, 667] width 196 height 37
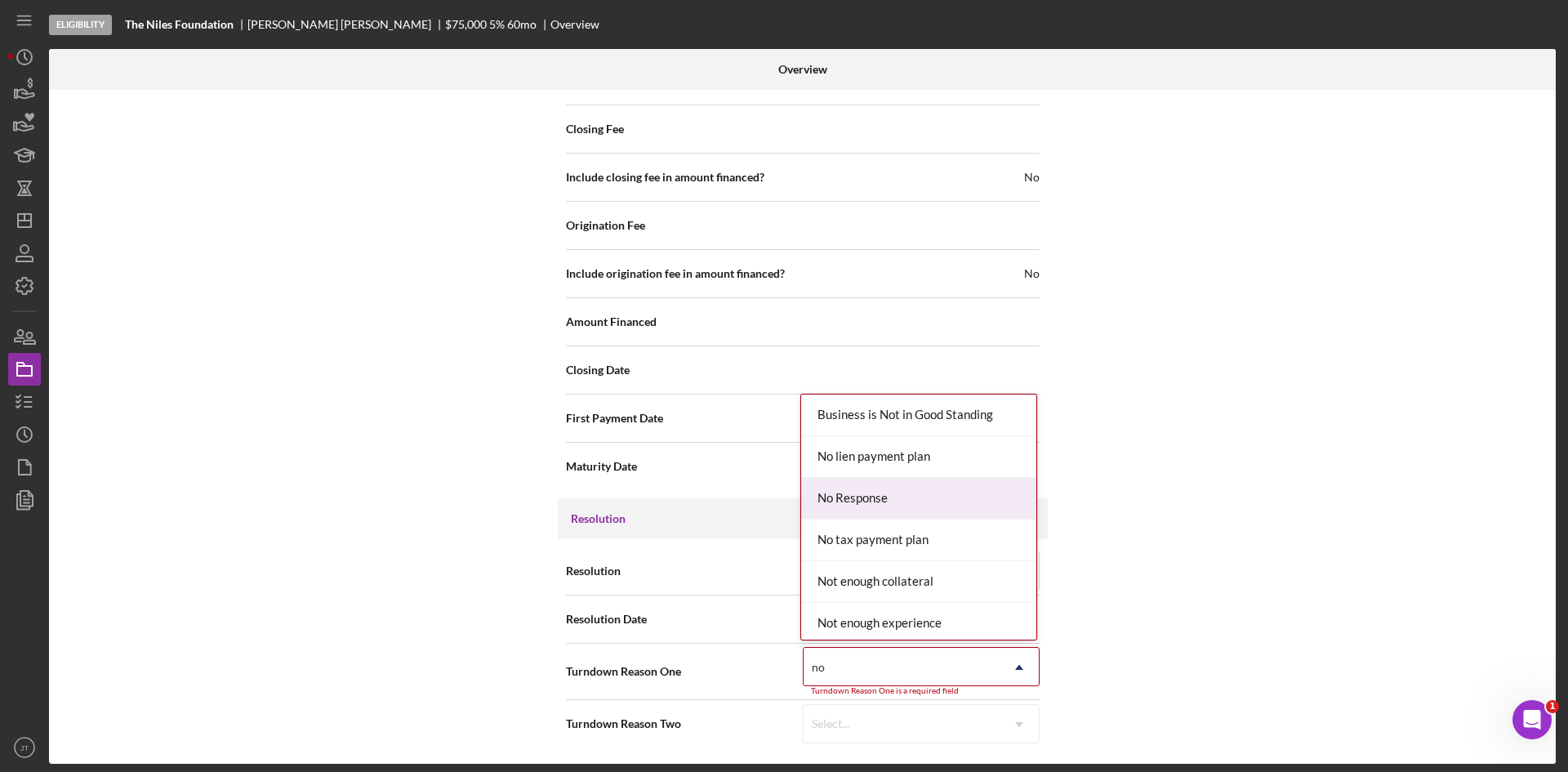
type input "n"
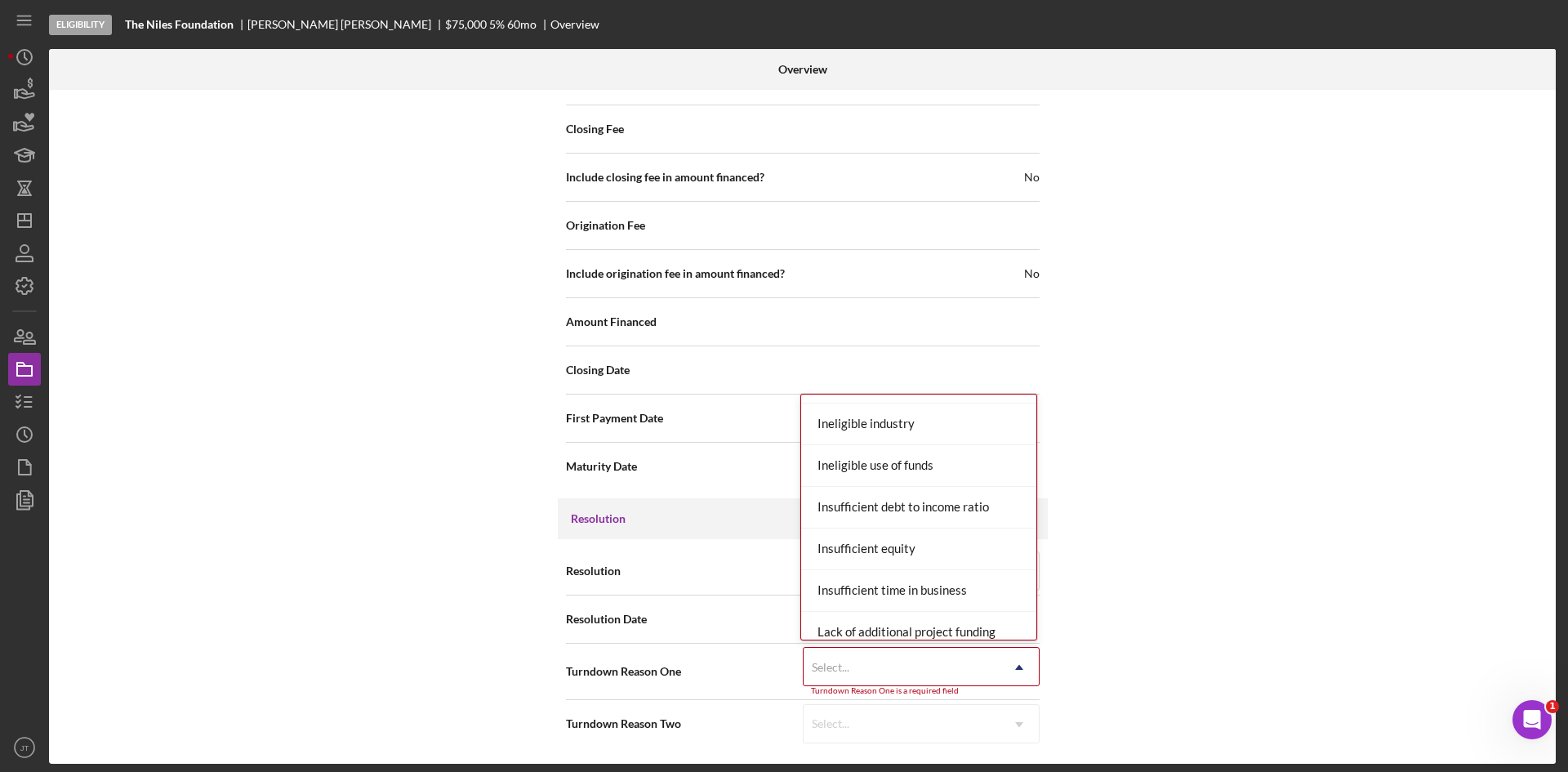
scroll to position [534, 0]
click at [869, 424] on div "Ineligible industry" at bounding box center [919, 423] width 235 height 41
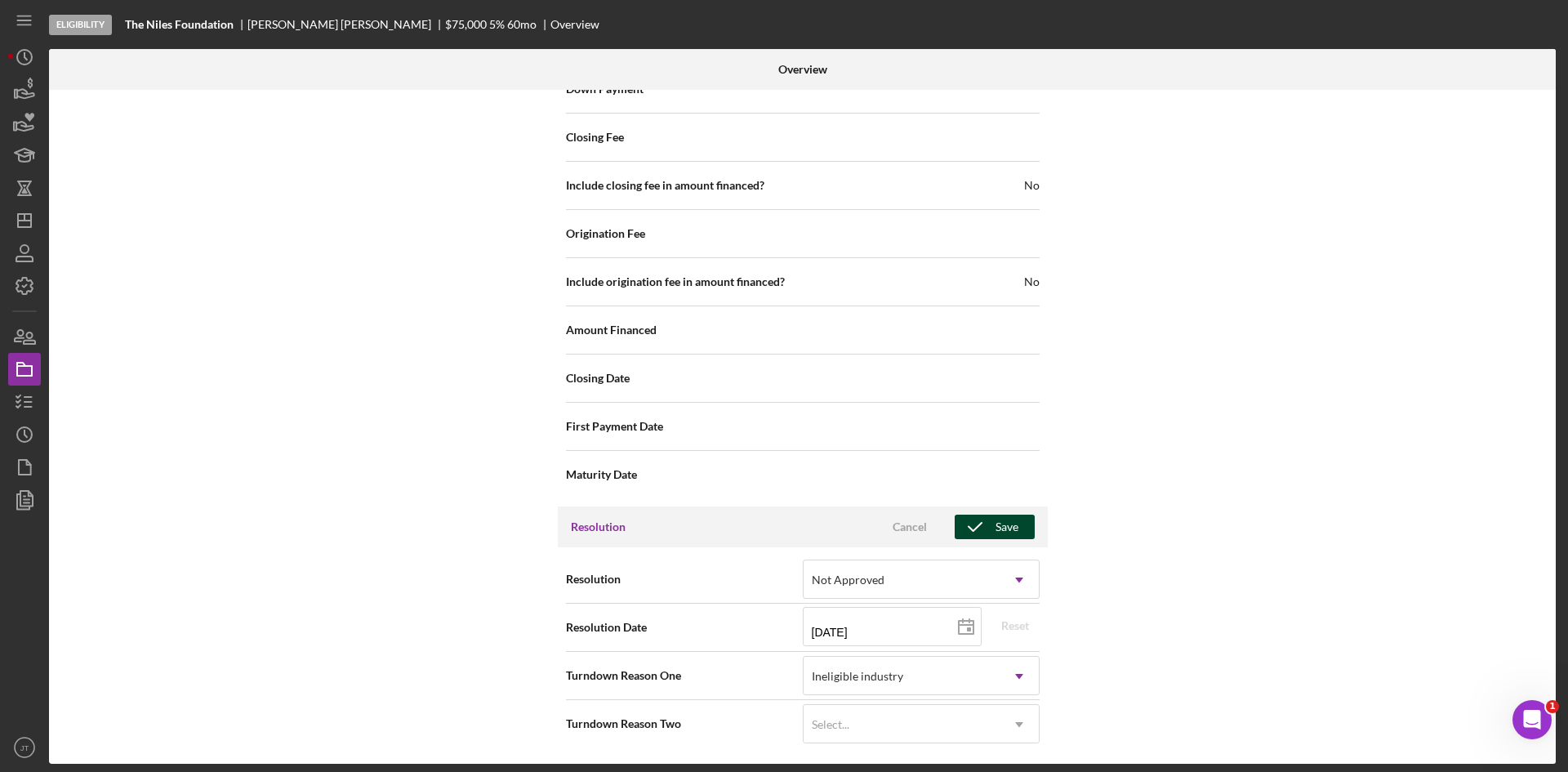
click at [1002, 524] on div "Save" at bounding box center [1006, 527] width 23 height 25
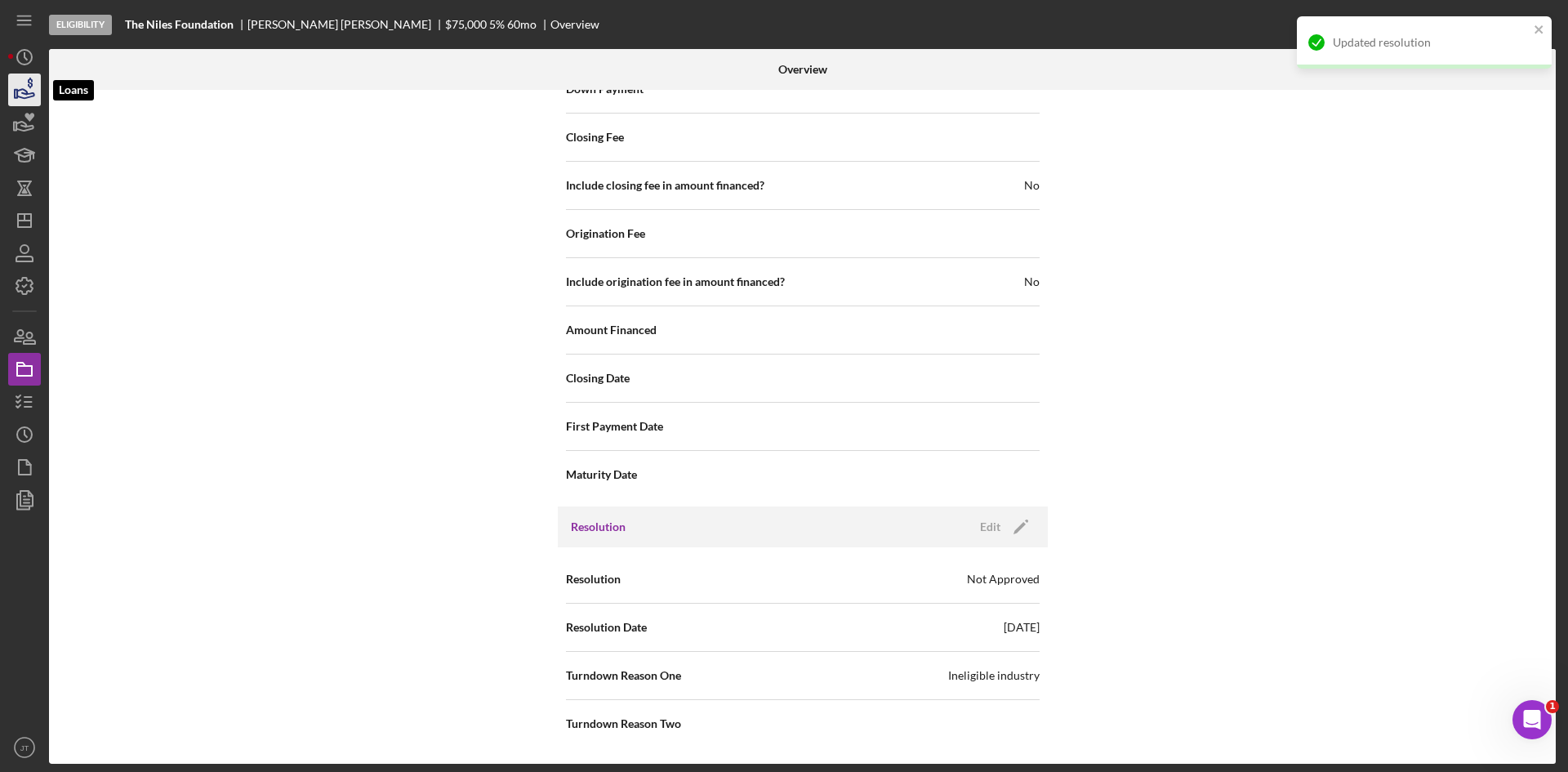
click at [17, 96] on polygon "button" at bounding box center [16, 94] width 2 height 8
